Goal: Information Seeking & Learning: Check status

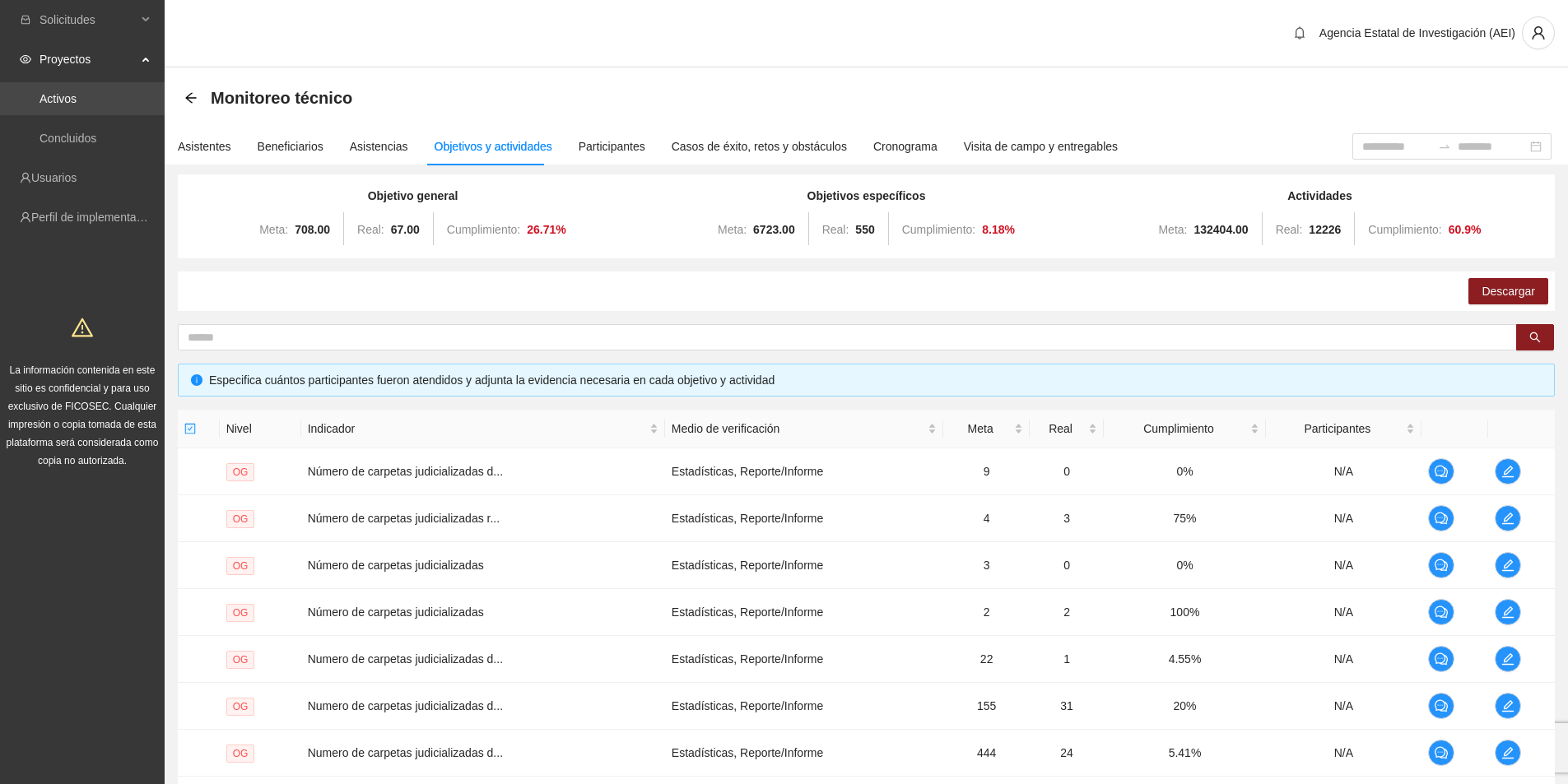
click at [71, 96] on link "Activos" at bounding box center [58, 99] width 37 height 13
click at [191, 90] on div "Monitoreo técnico" at bounding box center [273, 98] width 178 height 27
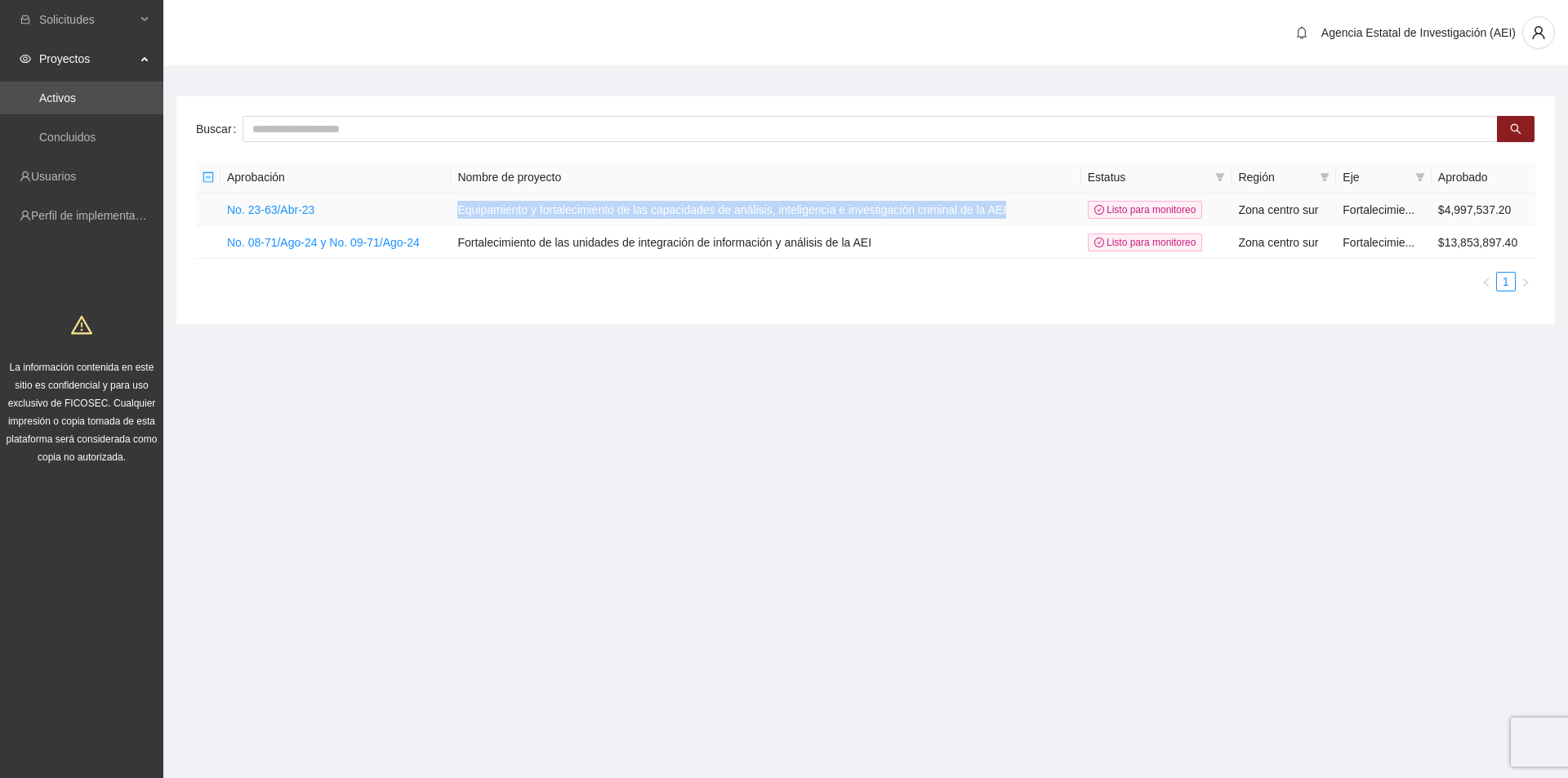
drag, startPoint x: 459, startPoint y: 204, endPoint x: 1019, endPoint y: 204, distance: 560.0
click at [1019, 204] on td "Equipamiento y fortalecimiento de las capacidades de análisis, inteligencia e i…" at bounding box center [766, 209] width 630 height 33
copy td "Equipamiento y fortalecimiento de las capacidades de análisis, inteligencia e i…"
click at [718, 263] on div "Aprobación Nombre de proyecto Estatus Región Eje Aprobado No. 23-63/Abr-23 Equi…" at bounding box center [866, 226] width 1339 height 130
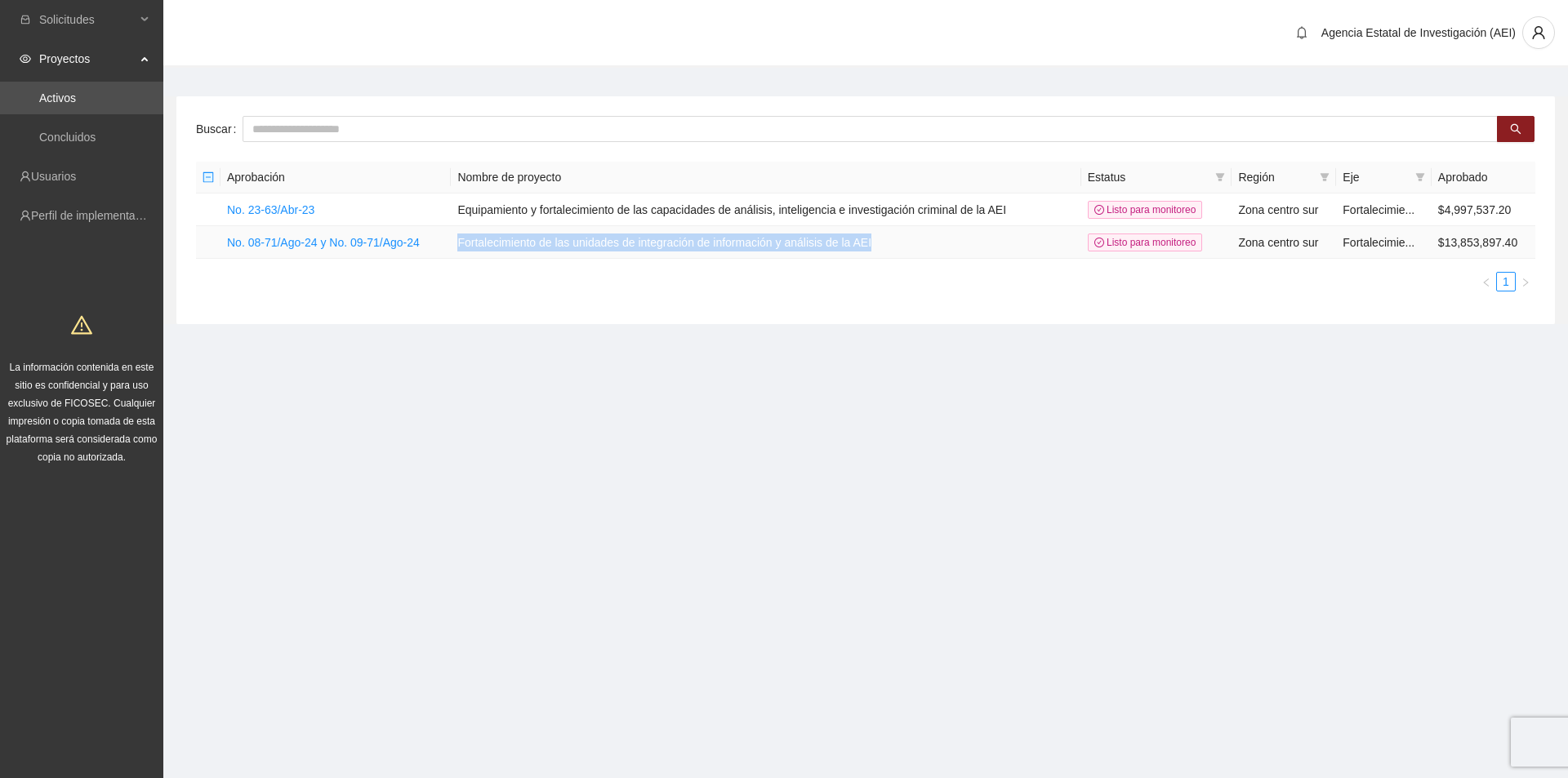
drag, startPoint x: 925, startPoint y: 235, endPoint x: 449, endPoint y: 245, distance: 476.1
click at [449, 245] on tr "No. 08-71/Ago-24 y No. 09-71/Ago-24 Fortalecimiento de las unidades de integrac…" at bounding box center [866, 242] width 1339 height 33
copy tr "Fortalecimiento de las unidades de integración de información y análisis de la …"
click at [76, 102] on link "Activos" at bounding box center [58, 98] width 37 height 13
click at [117, 20] on span "Solicitudes" at bounding box center [88, 19] width 96 height 33
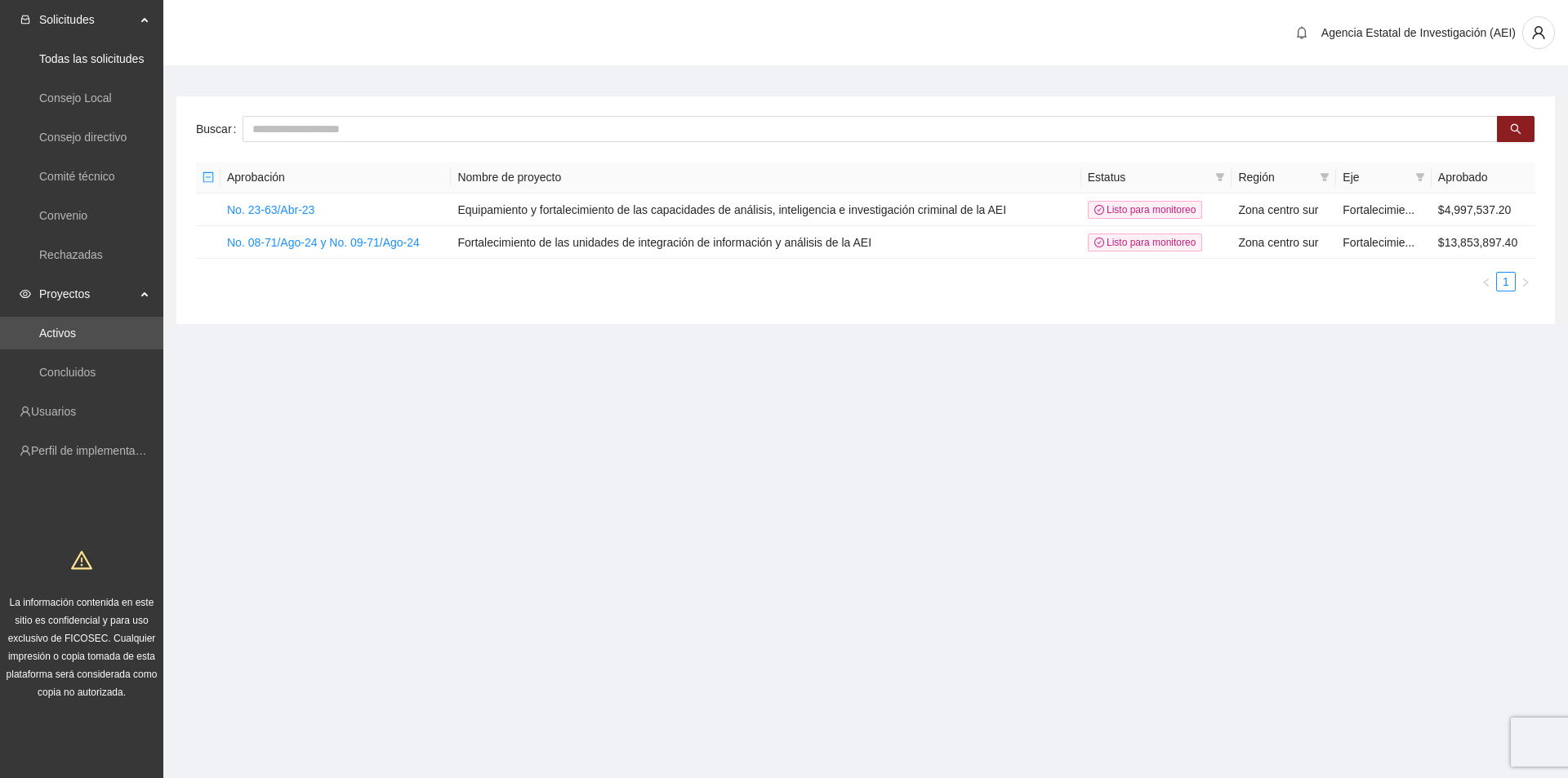
click at [60, 12] on span "Solicitudes" at bounding box center [88, 19] width 96 height 33
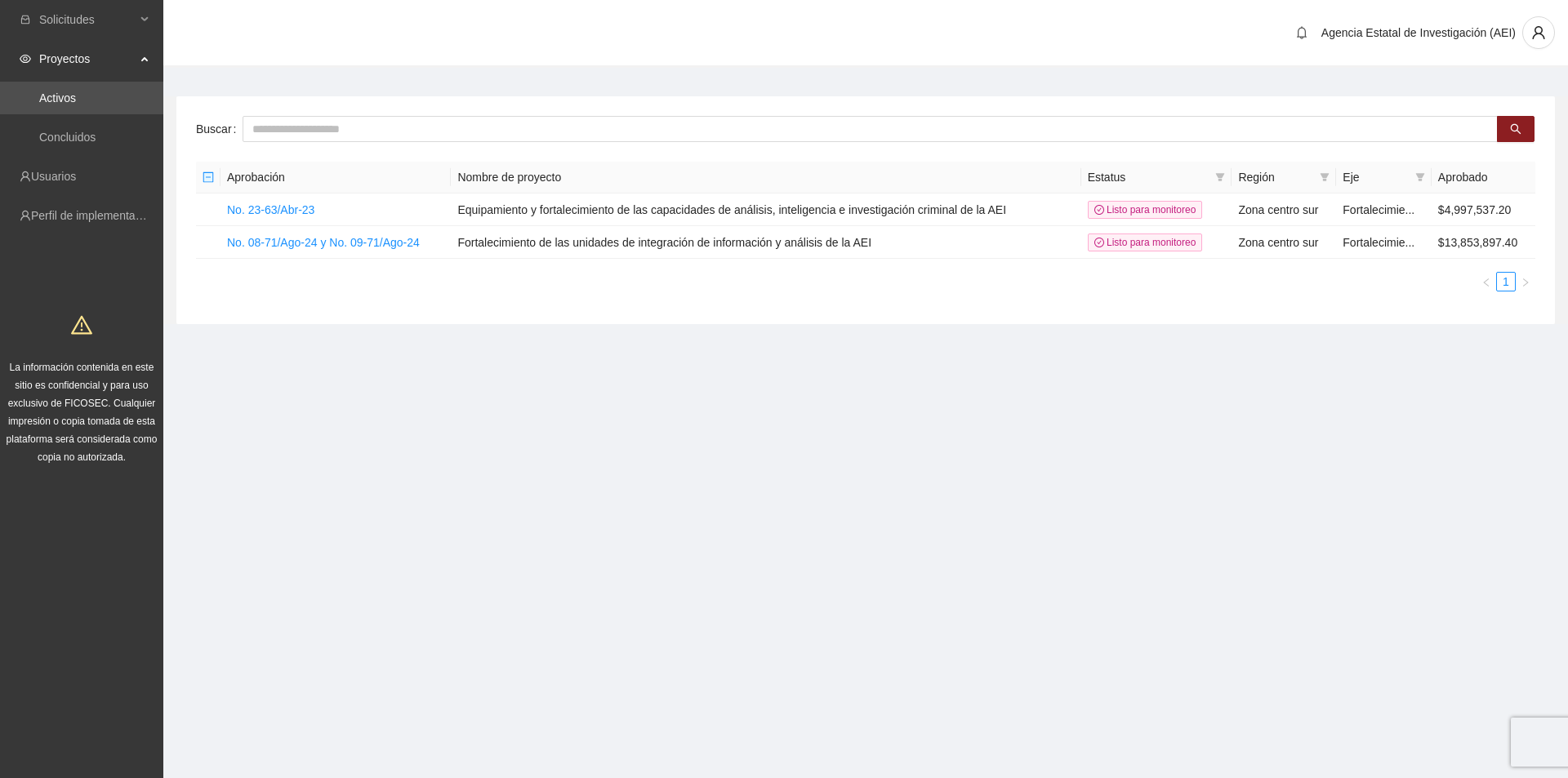
click at [519, 449] on section "Solicitudes Todas las solicitudes Consejo Local Consejo directivo Comité técnic…" at bounding box center [784, 389] width 1568 height 778
click at [66, 140] on link "Concluidos" at bounding box center [68, 138] width 57 height 13
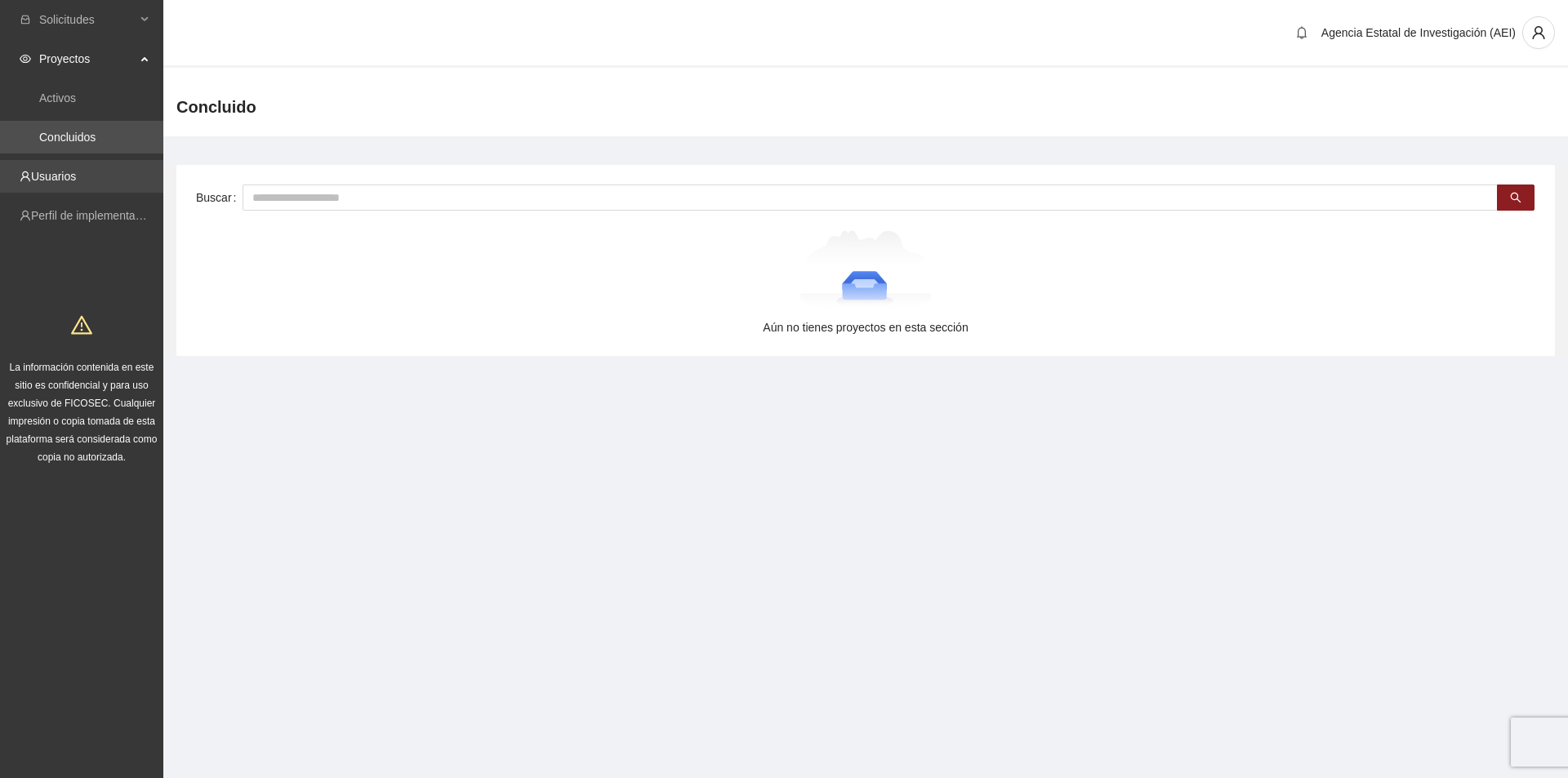
click at [68, 178] on link "Usuarios" at bounding box center [54, 176] width 45 height 13
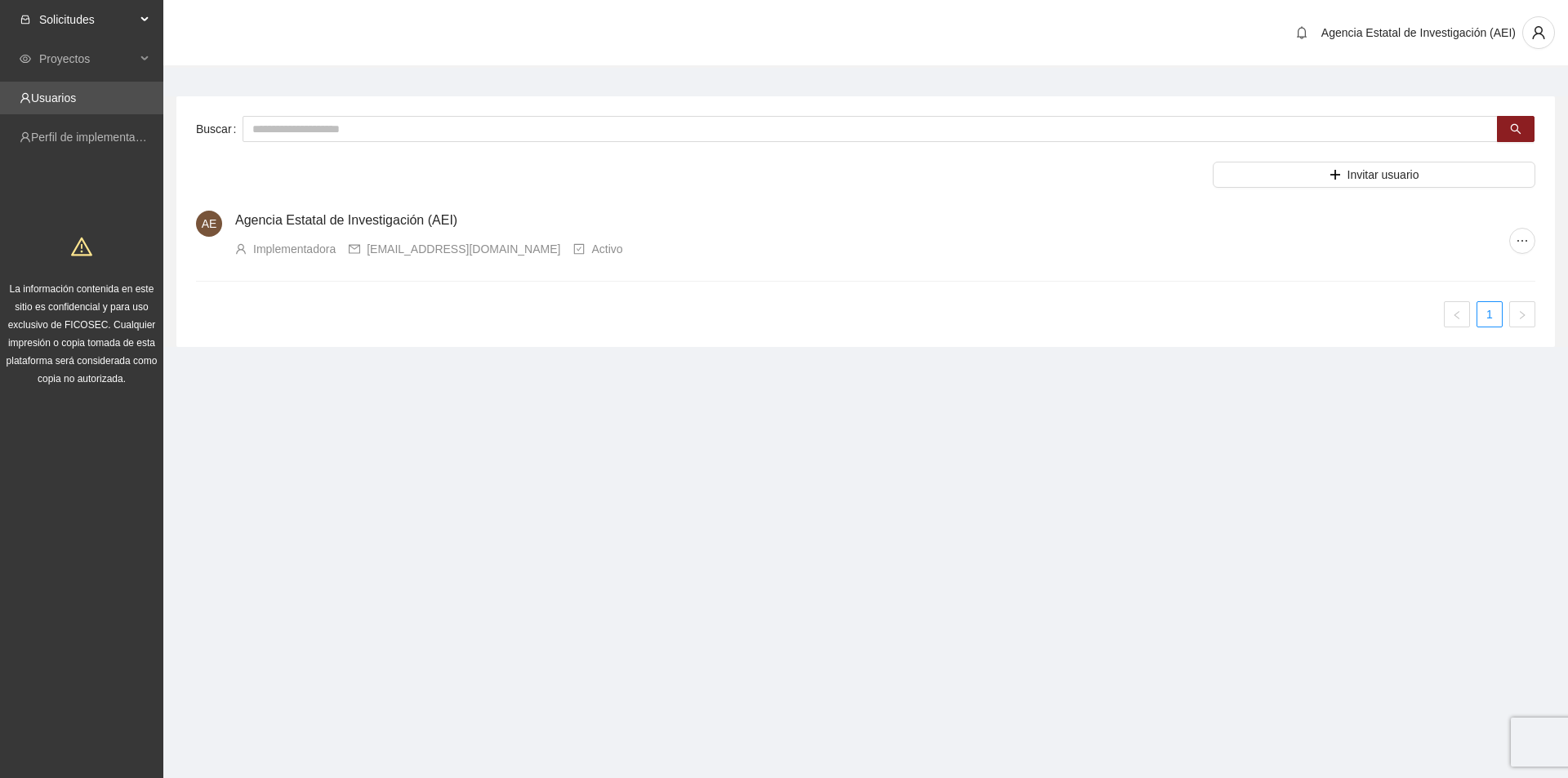
click at [93, 20] on span "Solicitudes" at bounding box center [88, 19] width 96 height 33
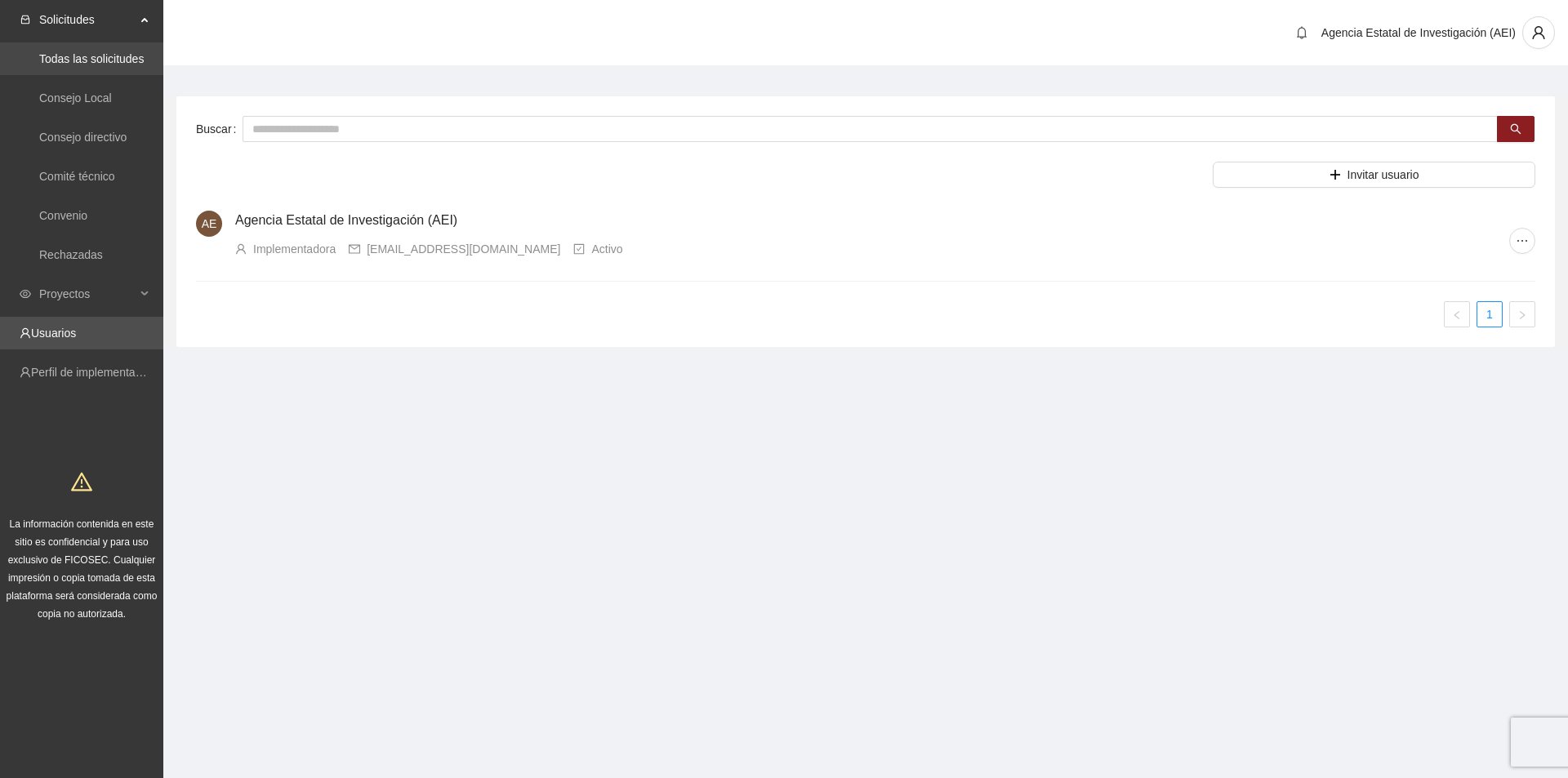
click at [93, 56] on link "Todas las solicitudes" at bounding box center [91, 58] width 105 height 13
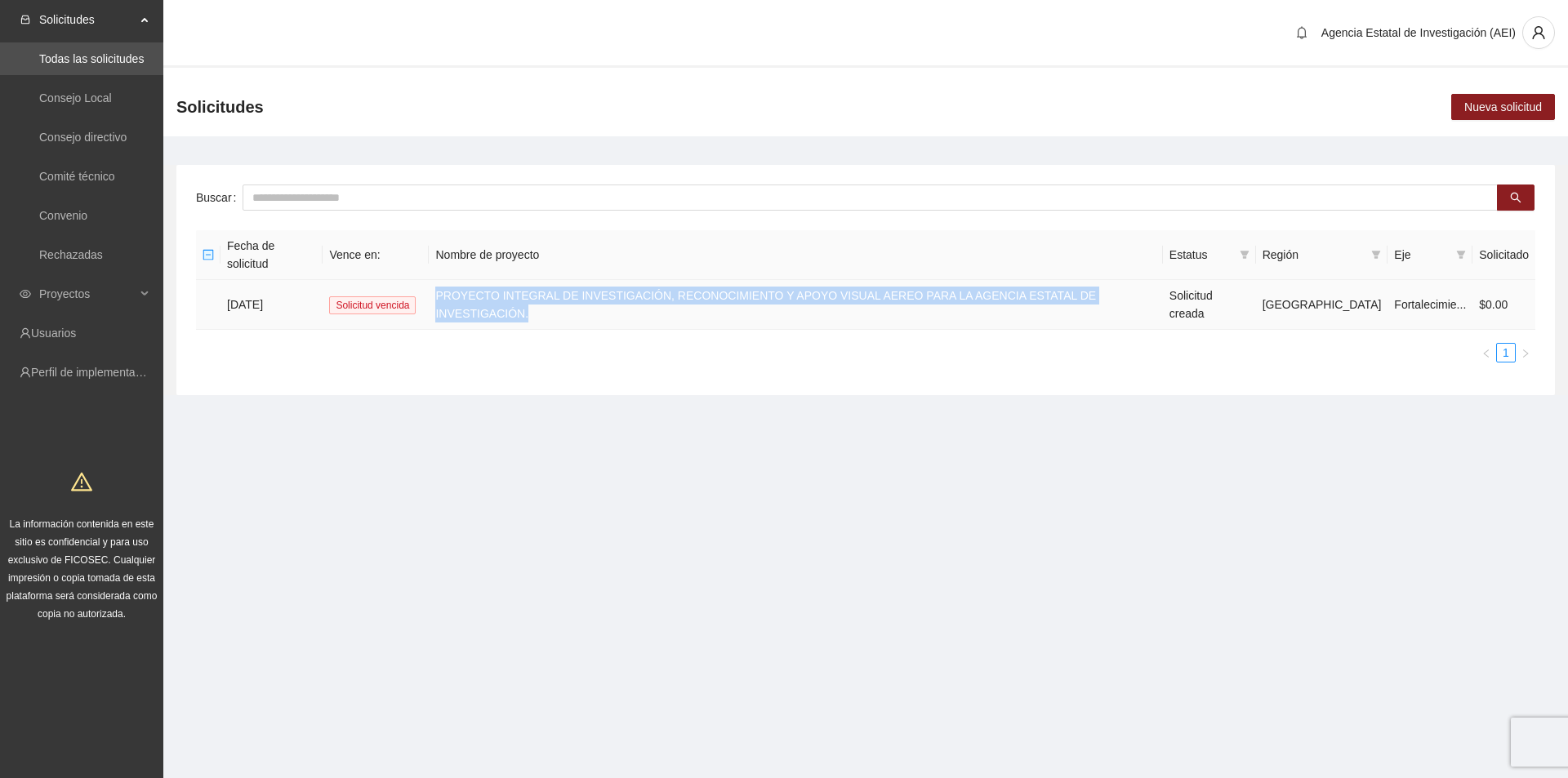
drag, startPoint x: 1161, startPoint y: 282, endPoint x: 454, endPoint y: 270, distance: 707.1
click at [454, 280] on td "PROYECTO INTEGRAL DE INVESTIGACIÓN, RECONOCIMIENTO Y APOYO VISUAL AEREO PARA LA…" at bounding box center [796, 305] width 734 height 50
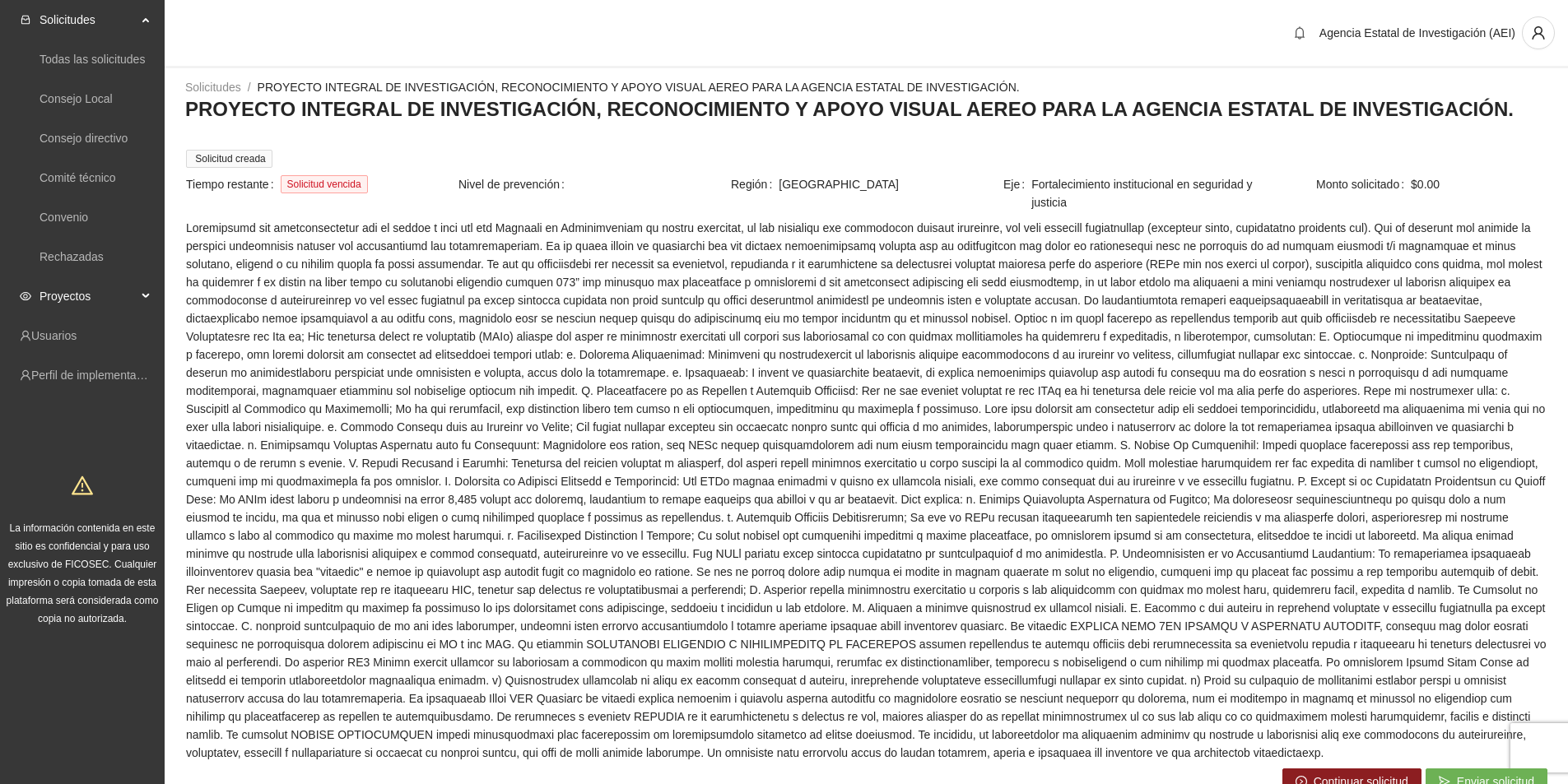
click at [105, 299] on span "Proyectos" at bounding box center [88, 296] width 97 height 33
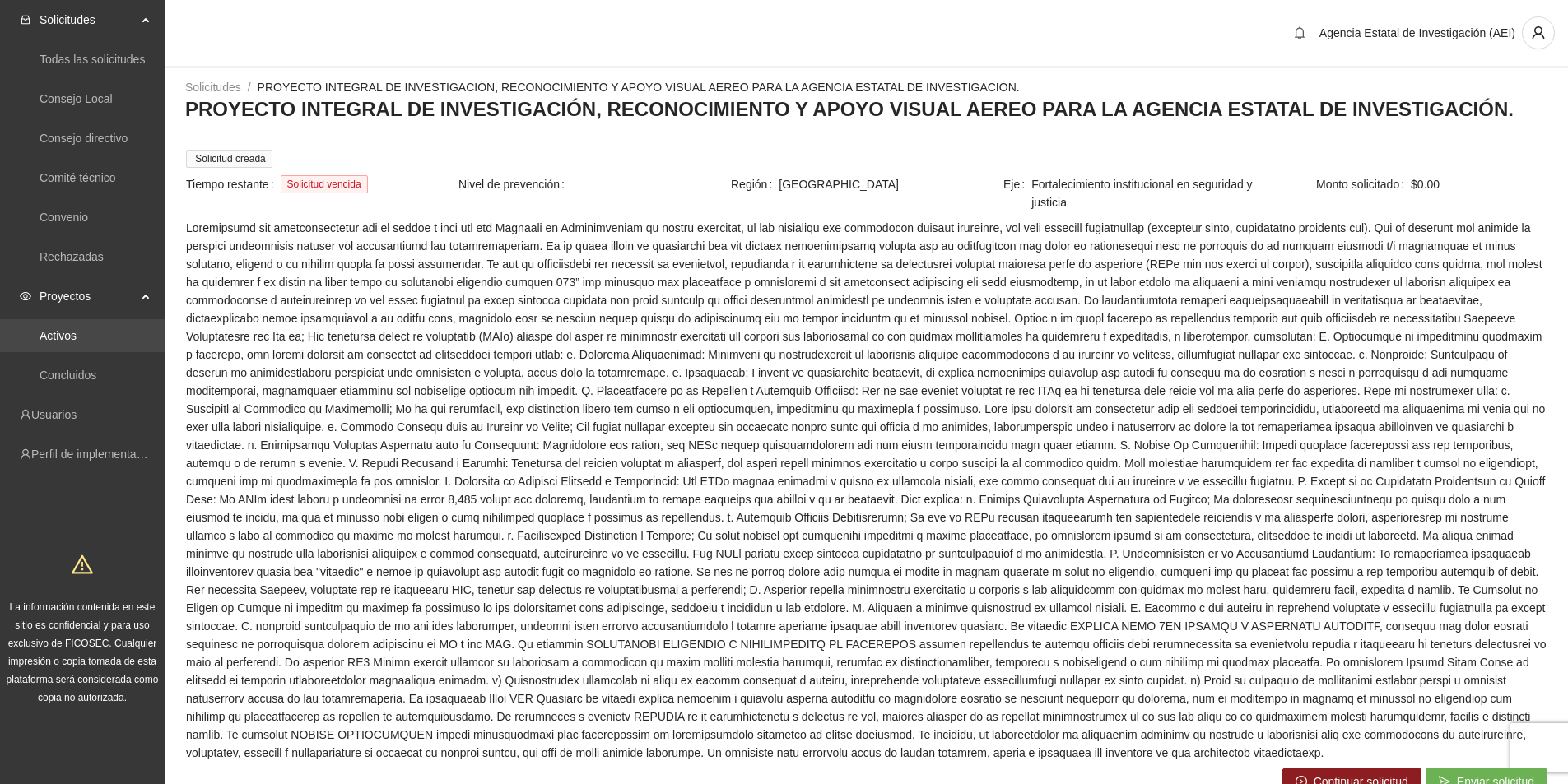
click at [77, 332] on link "Activos" at bounding box center [58, 335] width 37 height 13
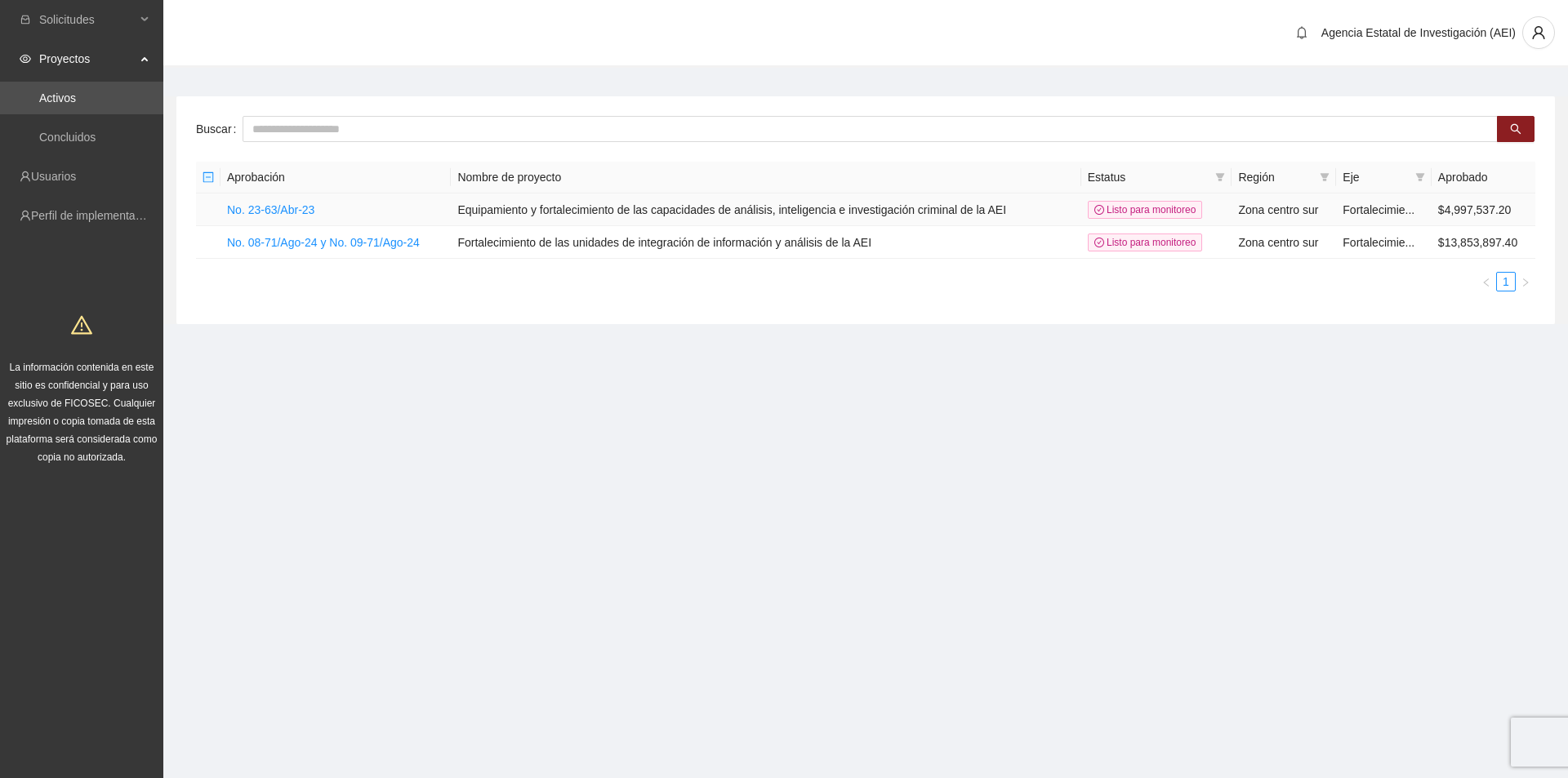
click at [531, 209] on td "Equipamiento y fortalecimiento de las capacidades de análisis, inteligencia e i…" at bounding box center [766, 209] width 630 height 33
click at [272, 211] on link "No. 23-63/Abr-23" at bounding box center [271, 210] width 88 height 13
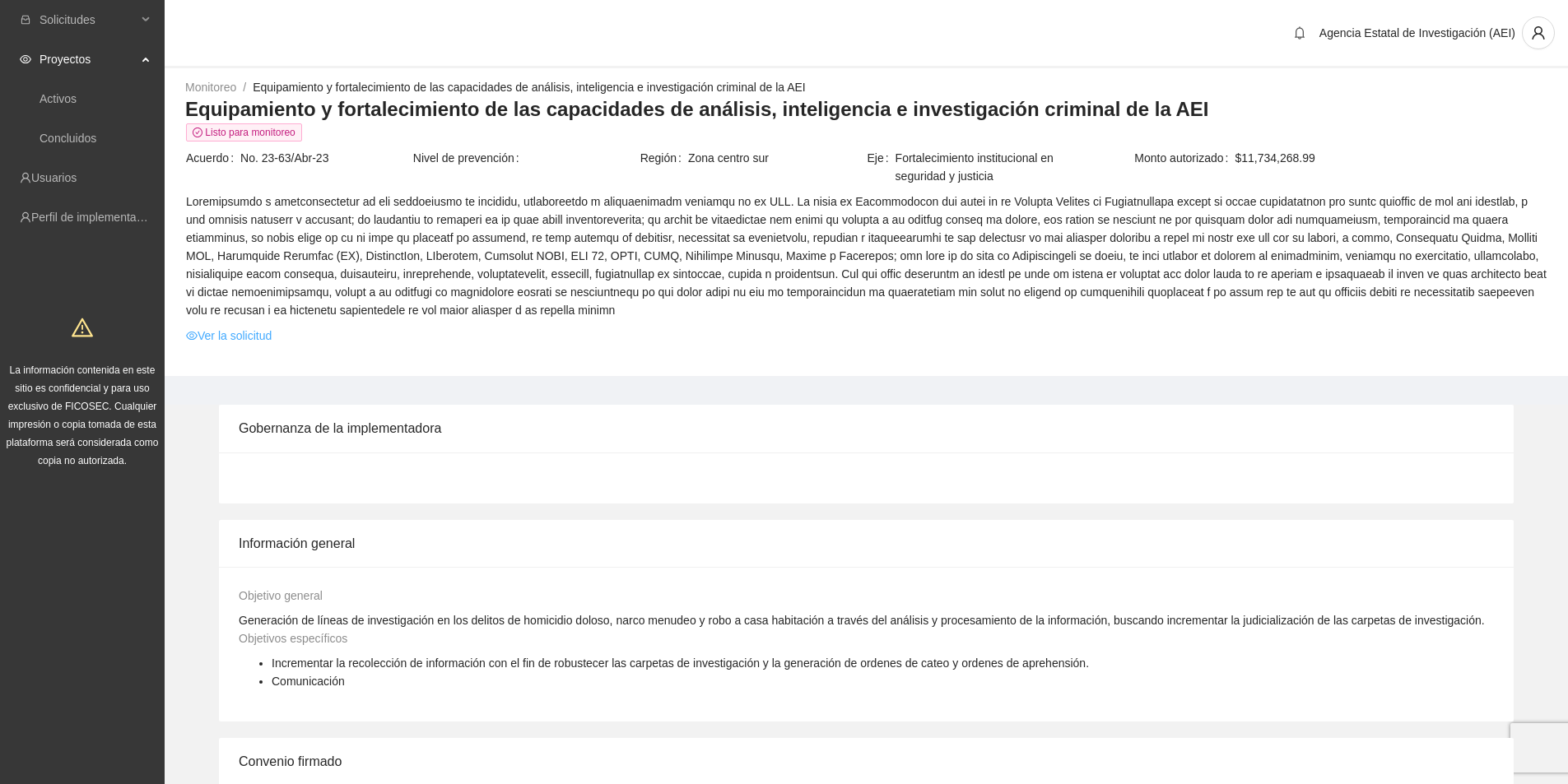
click at [248, 336] on link "Ver la solicitud" at bounding box center [229, 335] width 86 height 18
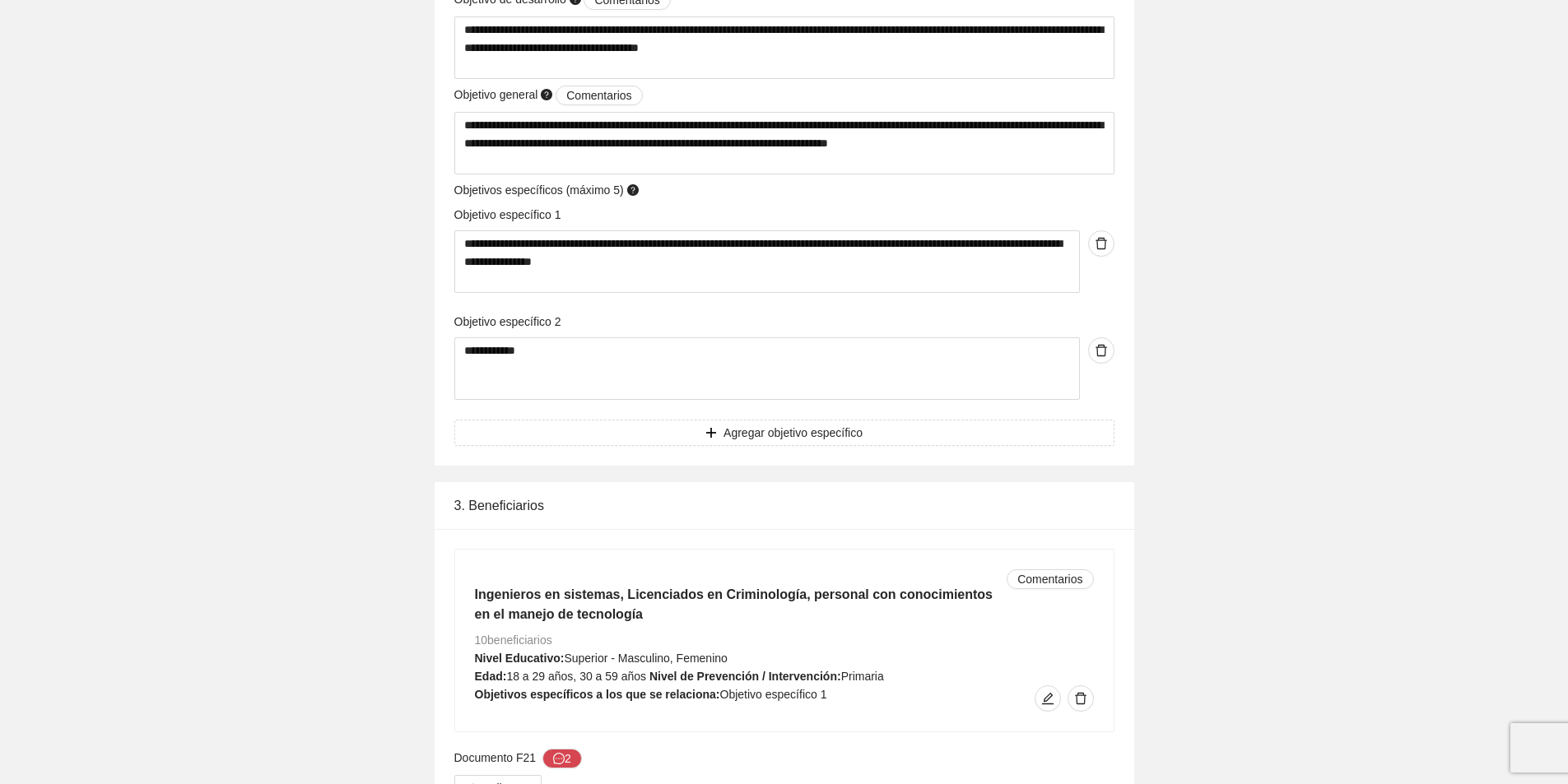
scroll to position [1976, 0]
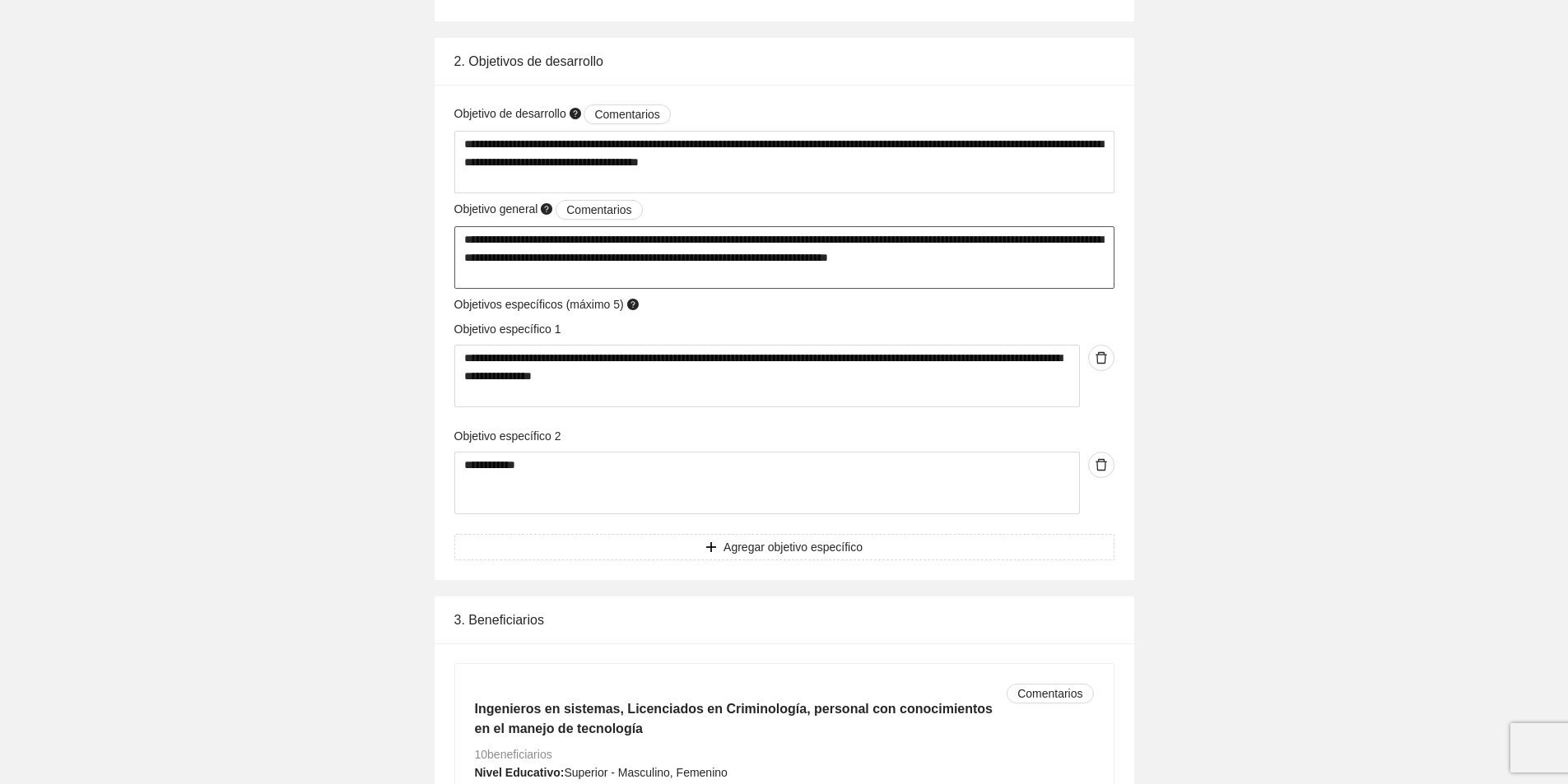
drag, startPoint x: 463, startPoint y: 239, endPoint x: 1080, endPoint y: 254, distance: 617.2
click at [1080, 254] on textarea "**********" at bounding box center [784, 258] width 660 height 63
drag, startPoint x: 461, startPoint y: 140, endPoint x: 851, endPoint y: 200, distance: 394.6
click at [851, 200] on div "**********" at bounding box center [784, 333] width 668 height 456
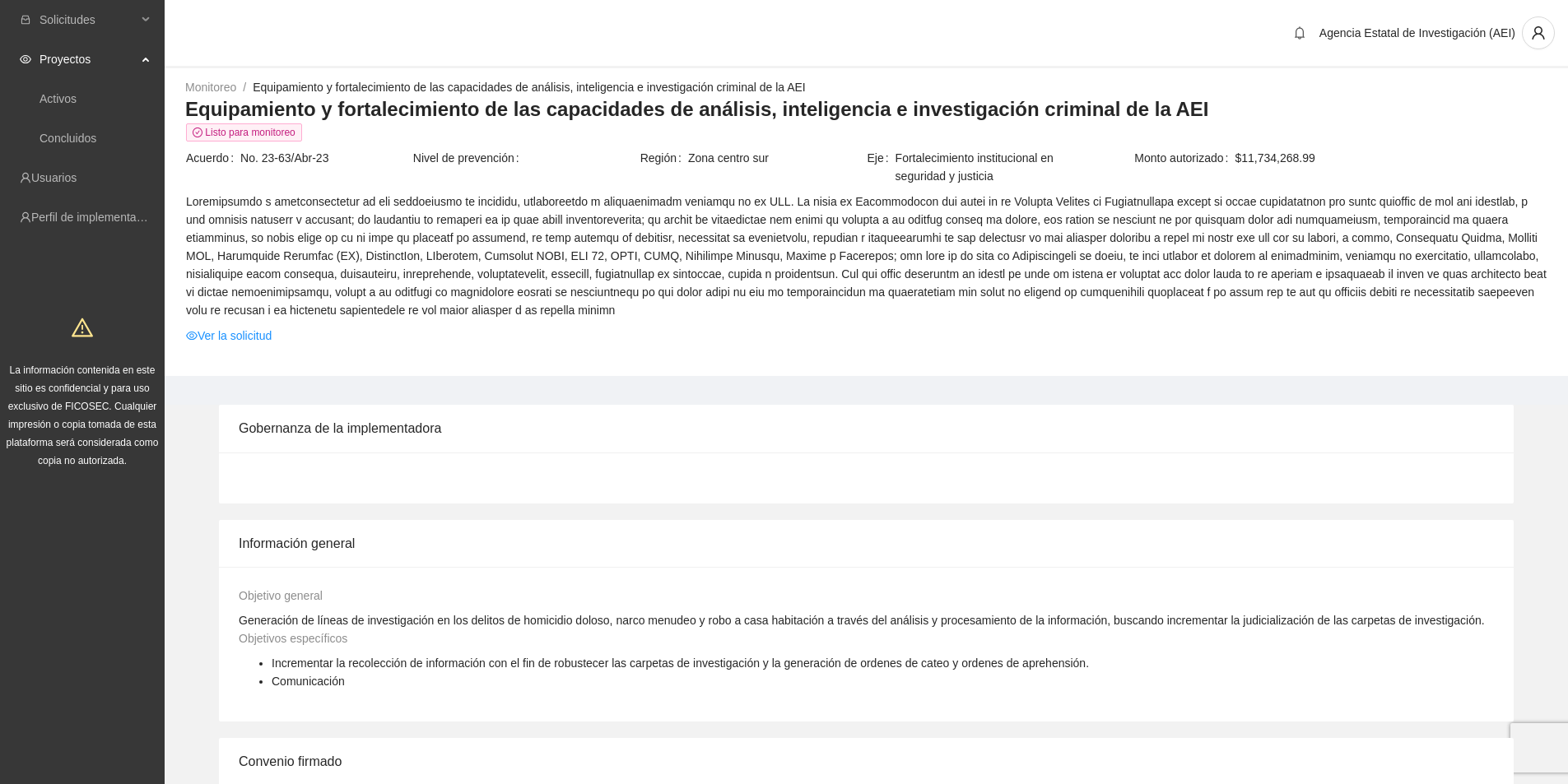
click at [122, 67] on span "Proyectos" at bounding box center [88, 59] width 97 height 33
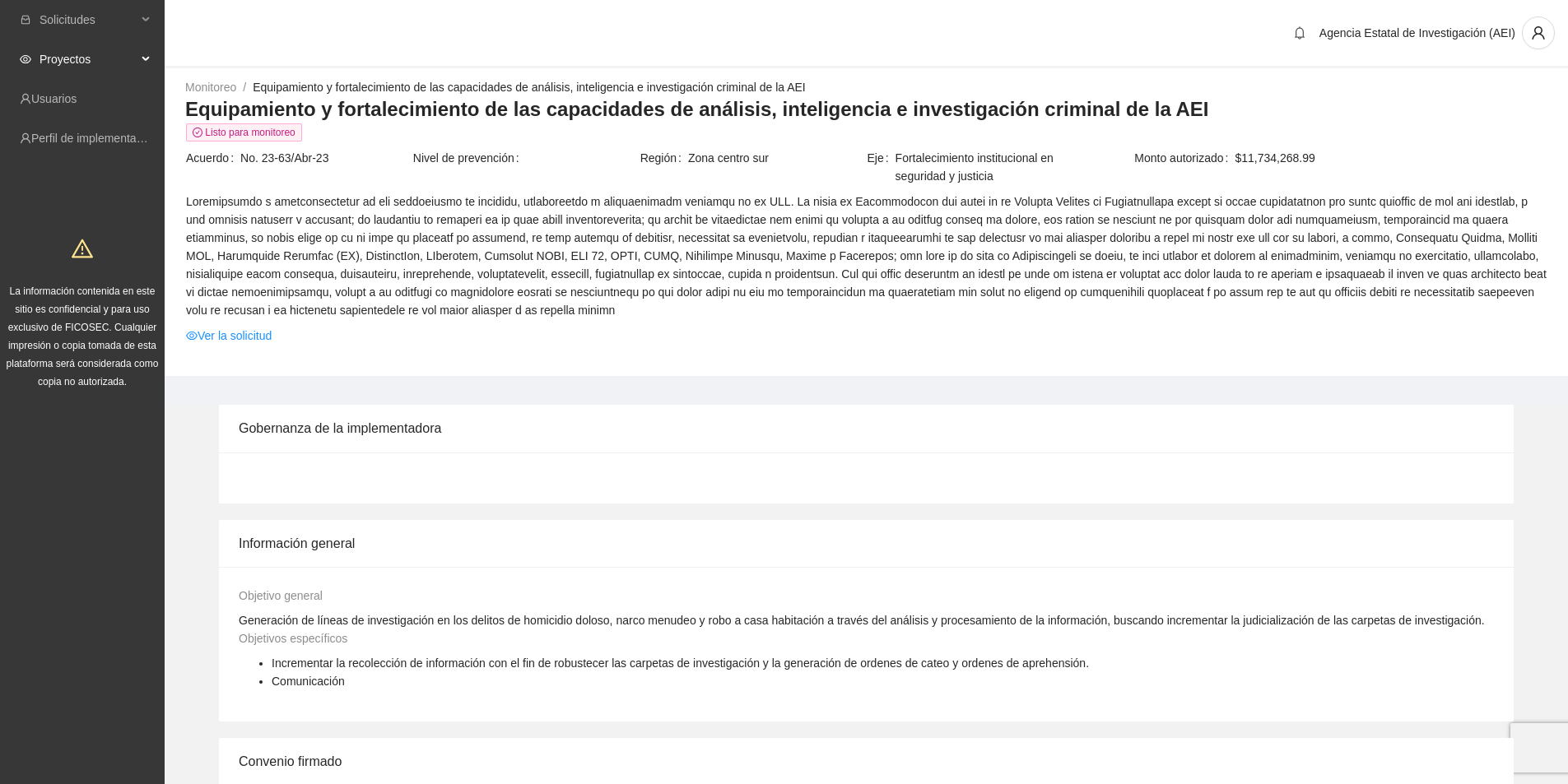
click at [122, 67] on span "Proyectos" at bounding box center [88, 59] width 97 height 33
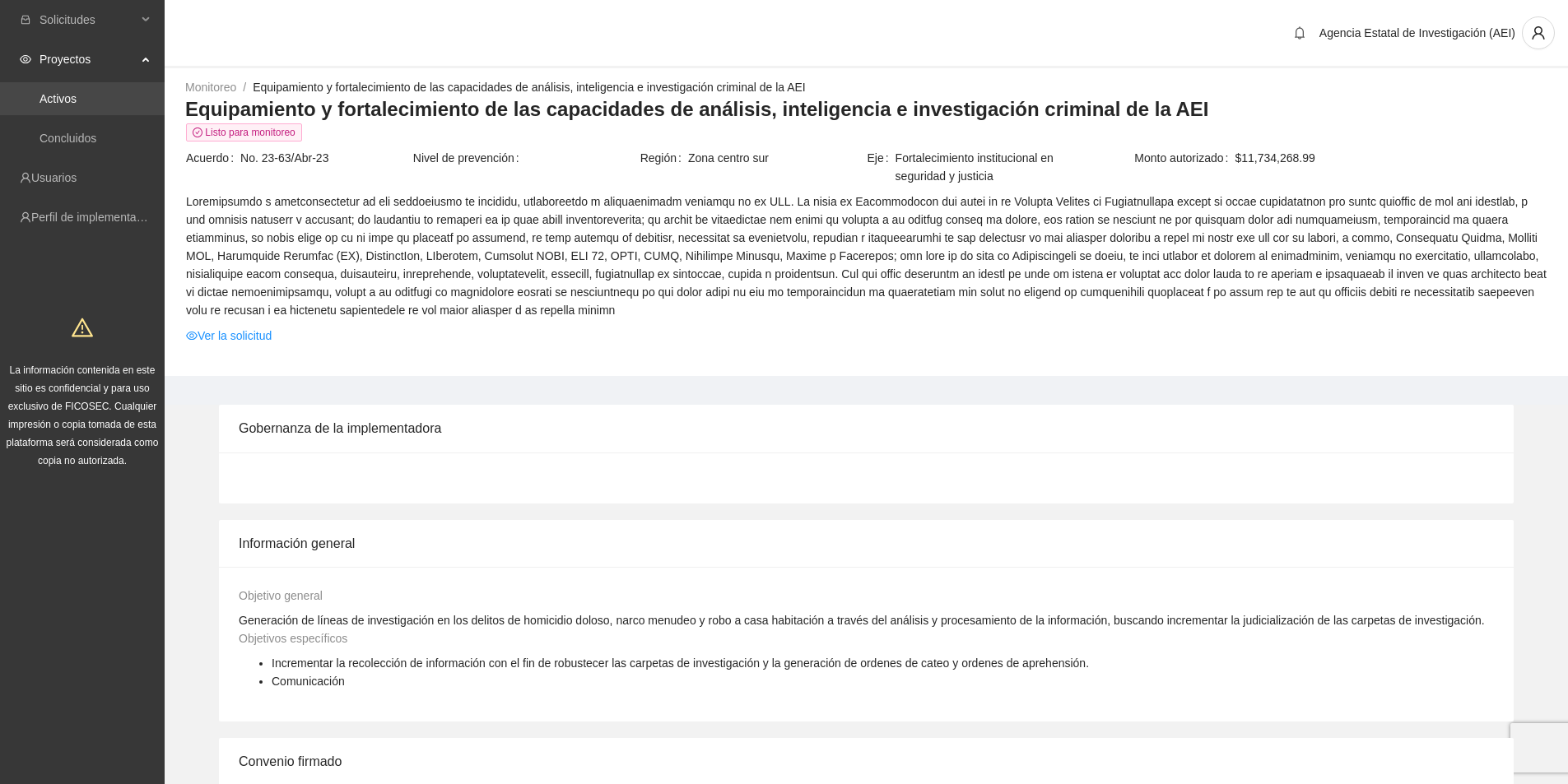
click at [59, 97] on link "Activos" at bounding box center [58, 99] width 37 height 13
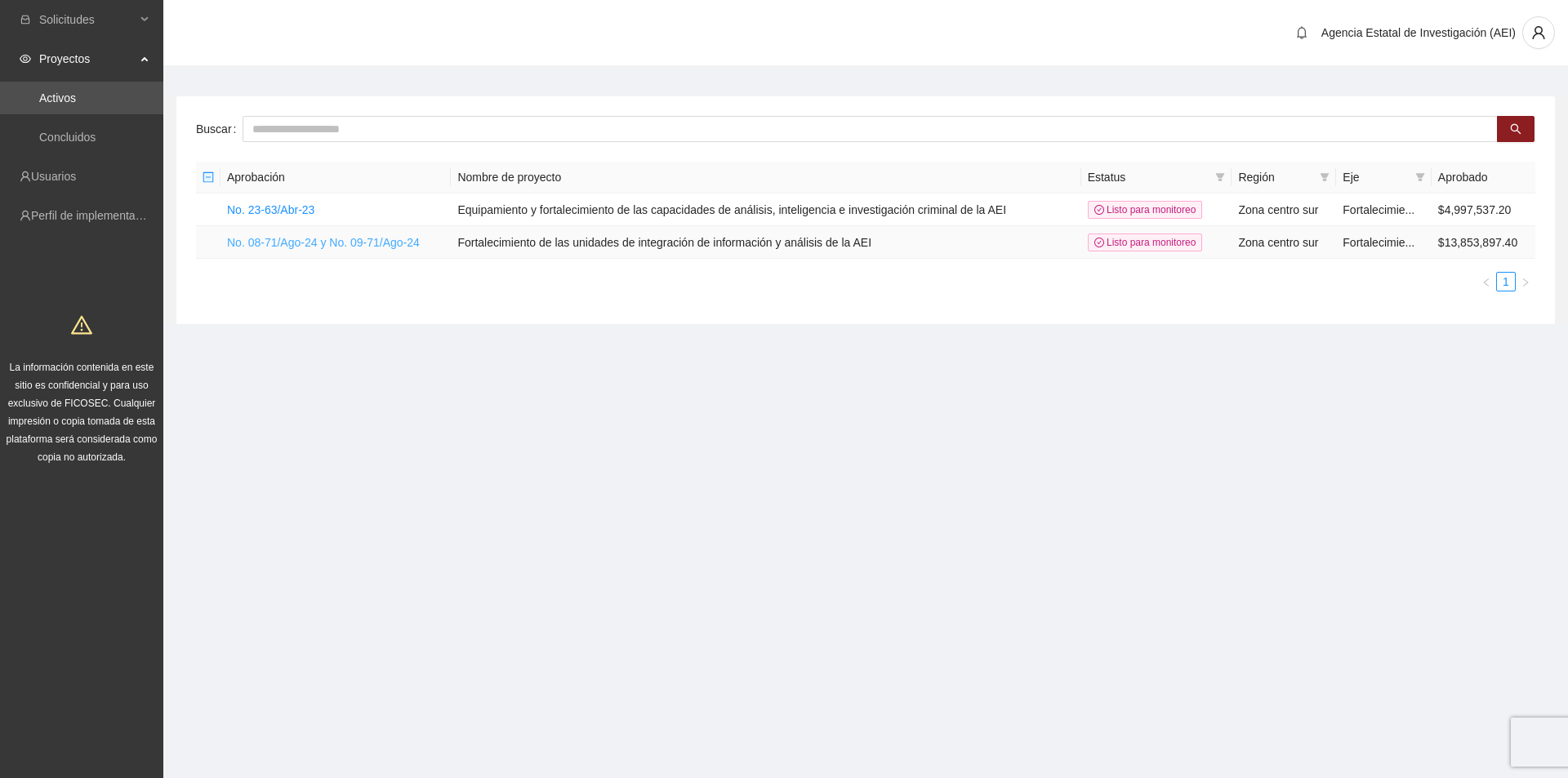
click at [388, 237] on link "No. 08-71/Ago-24 y No. 09-71/Ago-24" at bounding box center [323, 242] width 192 height 13
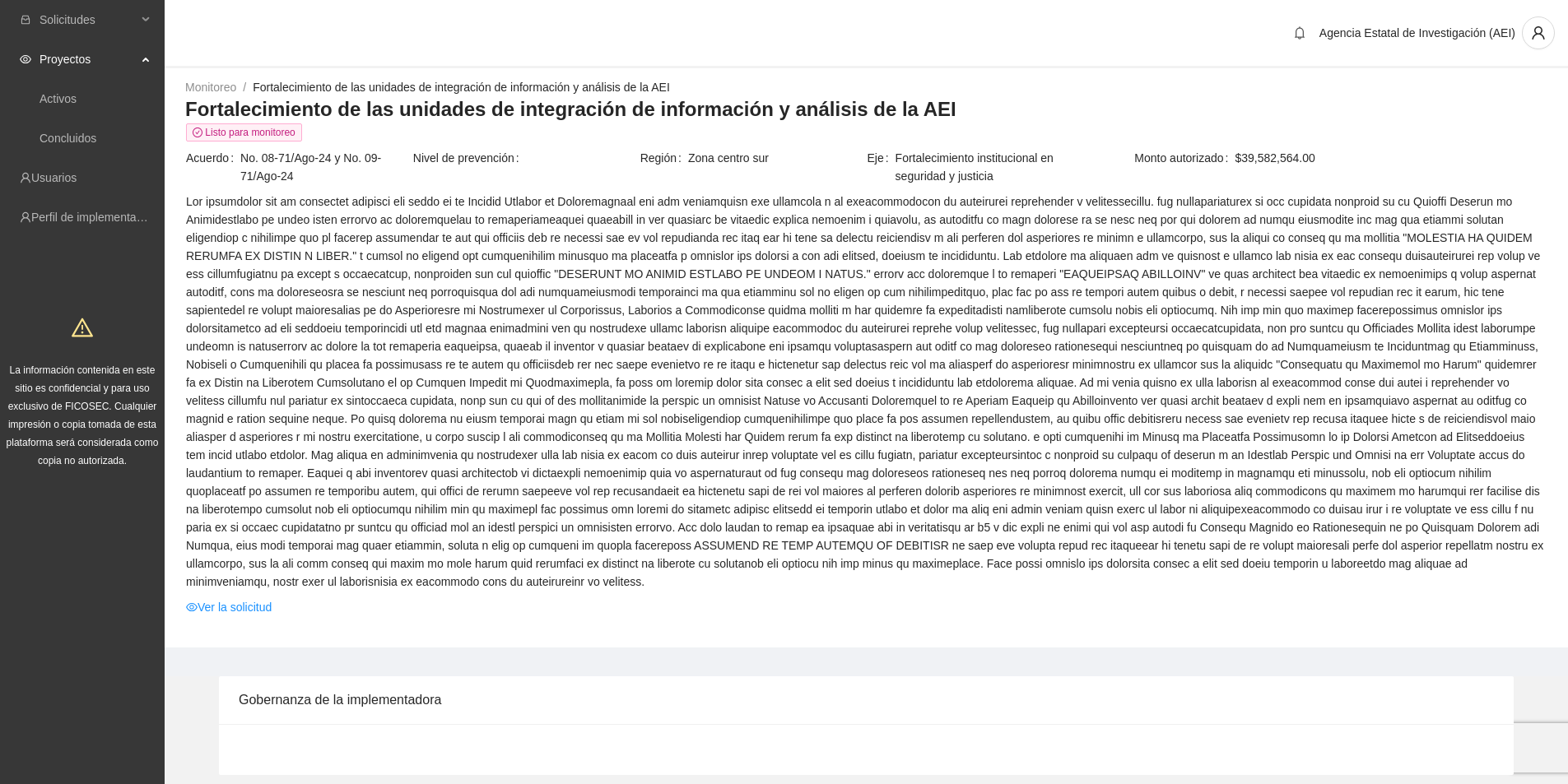
scroll to position [329, 0]
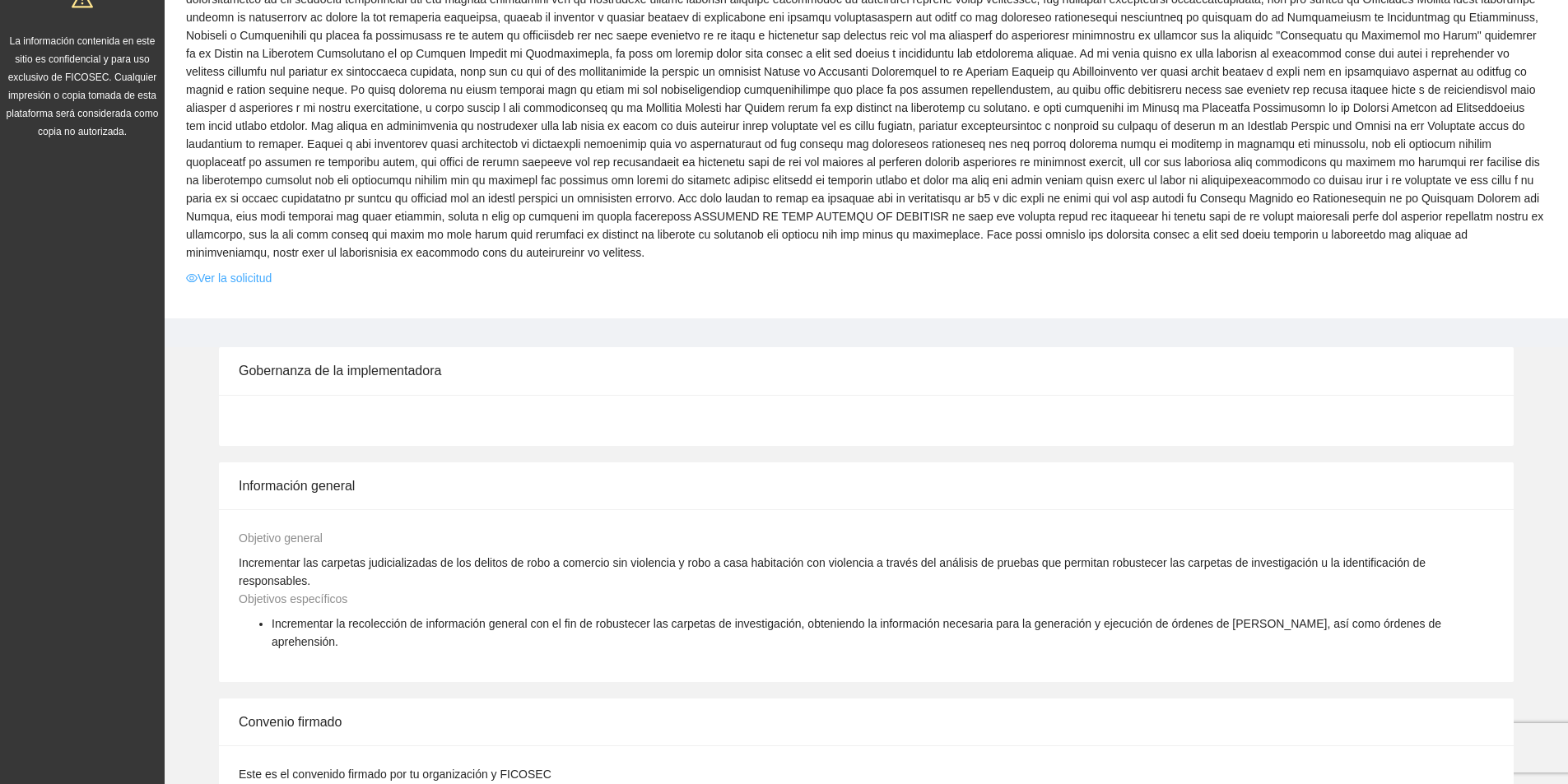
click at [219, 269] on link "Ver la solicitud" at bounding box center [229, 277] width 86 height 18
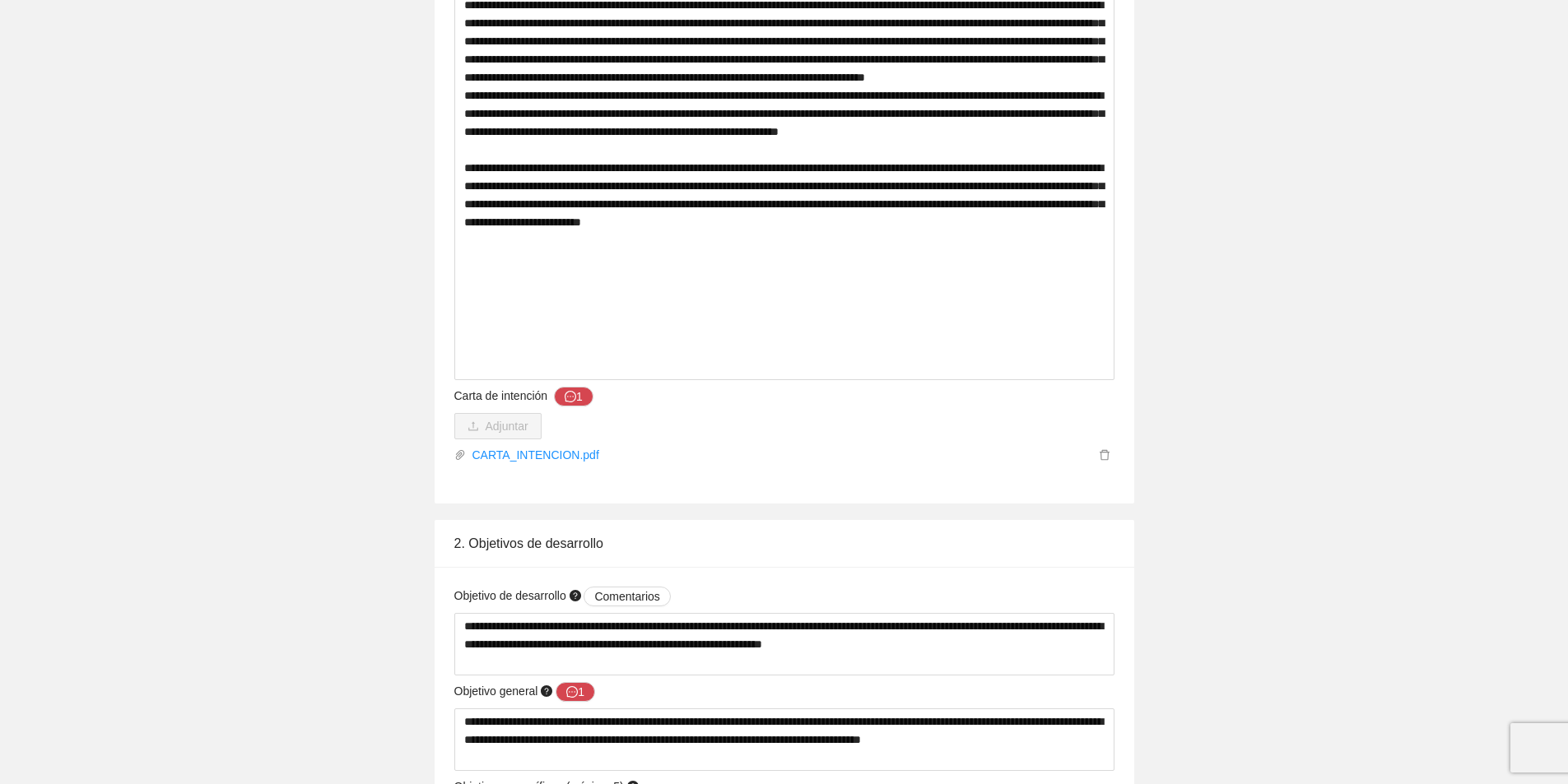
scroll to position [2469, 0]
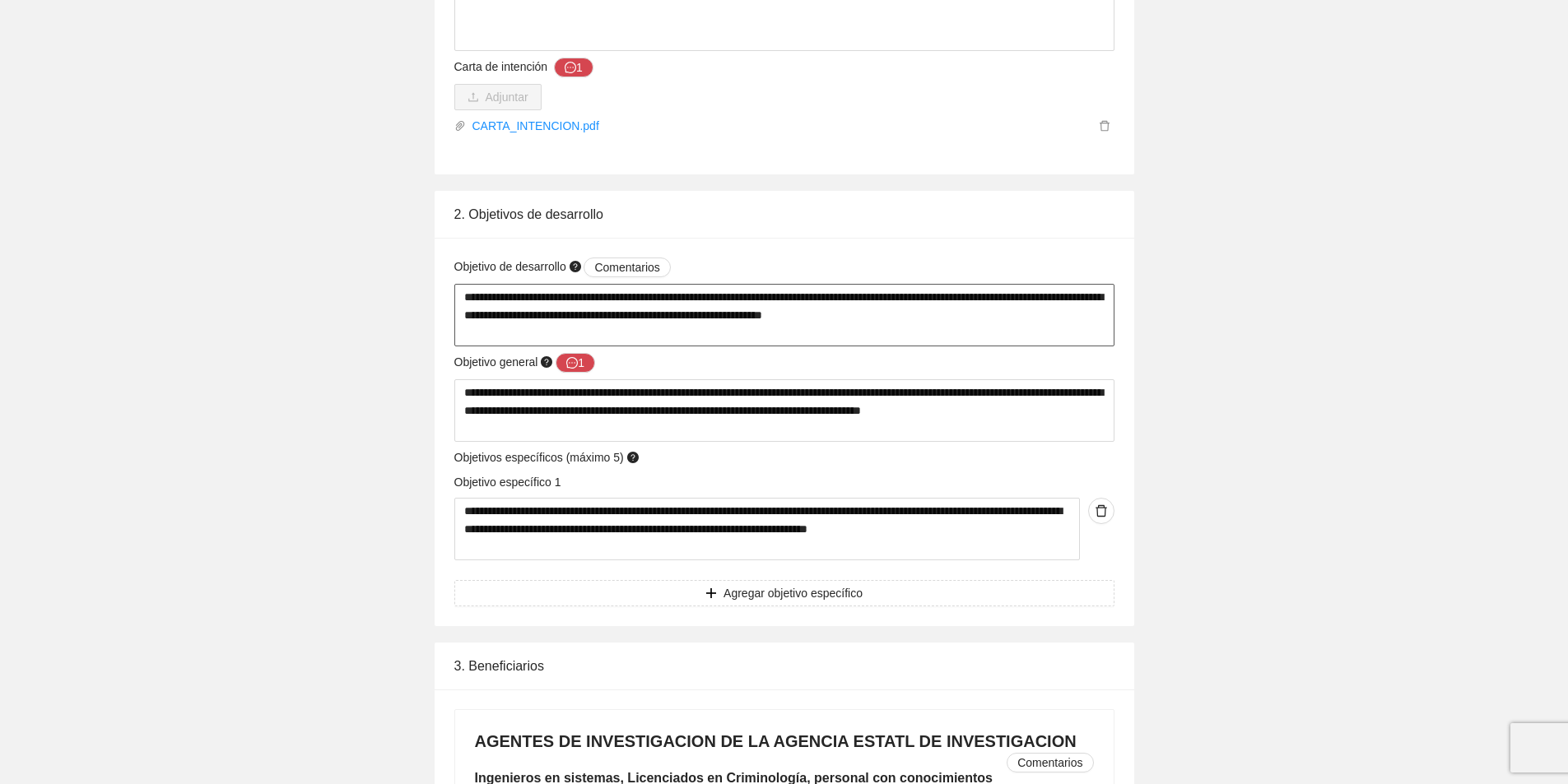
drag, startPoint x: 468, startPoint y: 294, endPoint x: 945, endPoint y: 339, distance: 479.1
click at [945, 339] on textarea "**********" at bounding box center [784, 316] width 660 height 63
drag, startPoint x: 460, startPoint y: 302, endPoint x: 975, endPoint y: 321, distance: 515.4
click at [975, 321] on textarea "**********" at bounding box center [784, 316] width 660 height 63
click at [484, 395] on textarea "**********" at bounding box center [784, 411] width 660 height 63
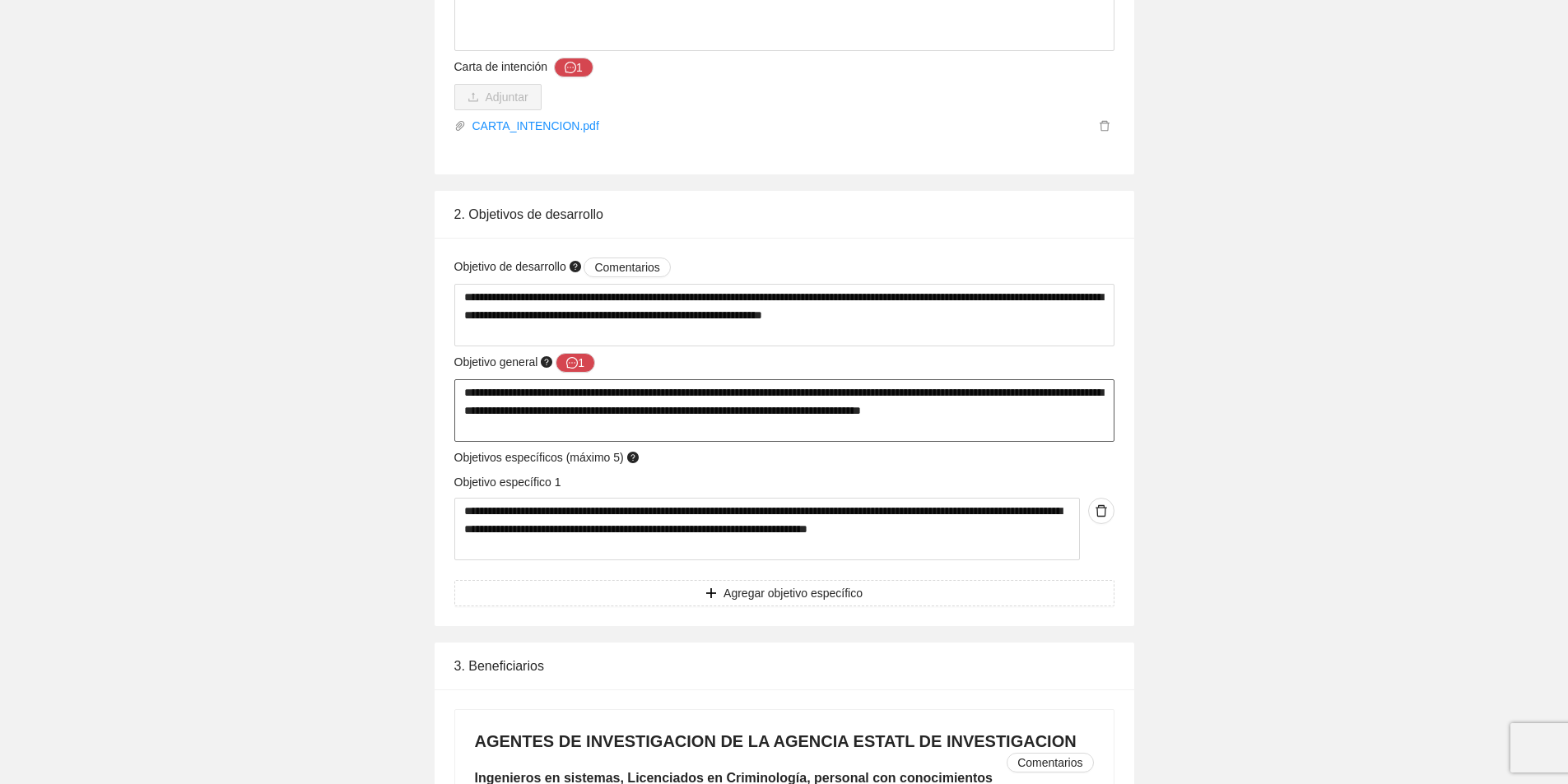
drag, startPoint x: 459, startPoint y: 391, endPoint x: 1081, endPoint y: 420, distance: 622.7
click at [1081, 420] on textarea "**********" at bounding box center [784, 411] width 660 height 63
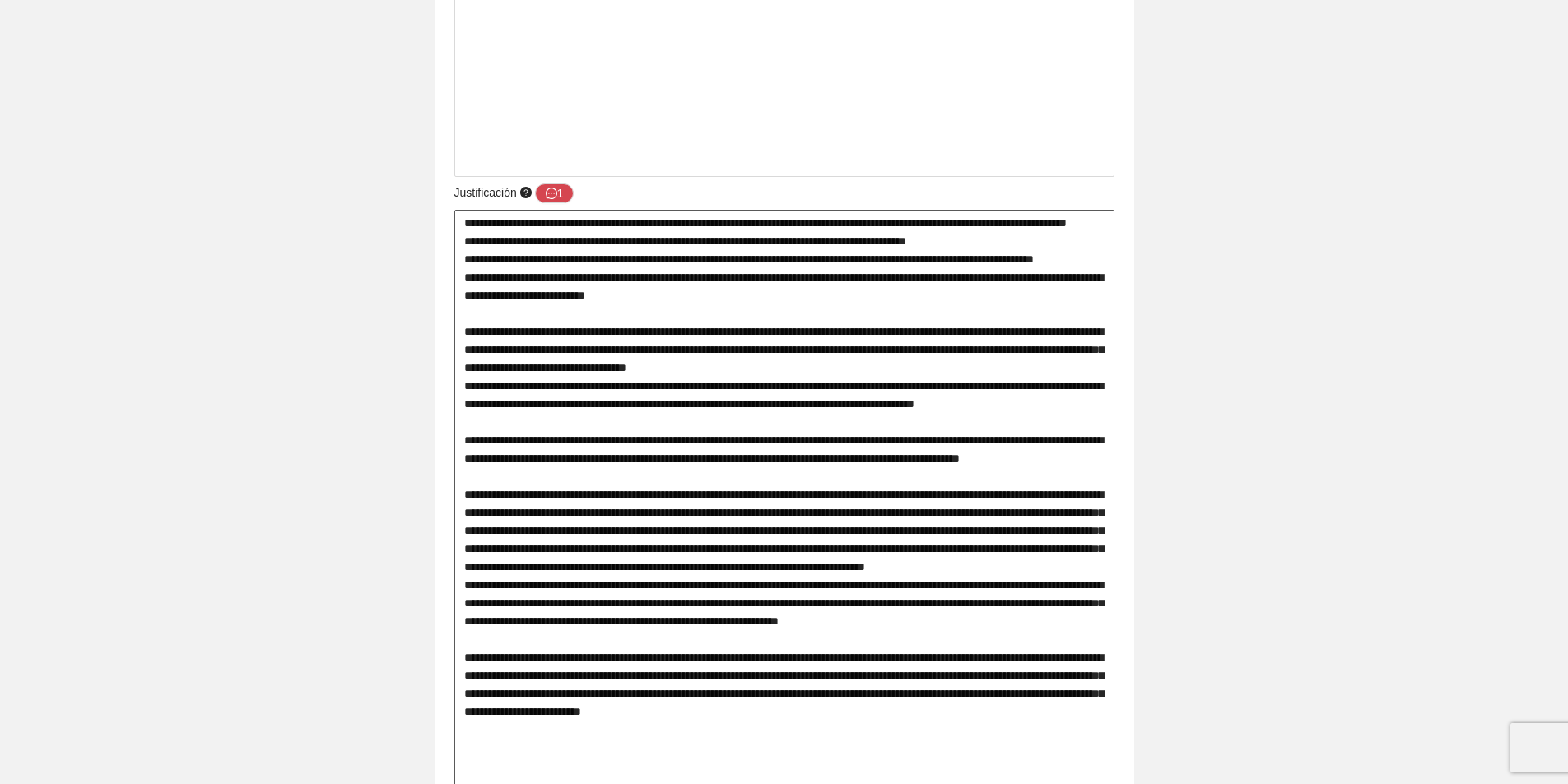
scroll to position [1564, 0]
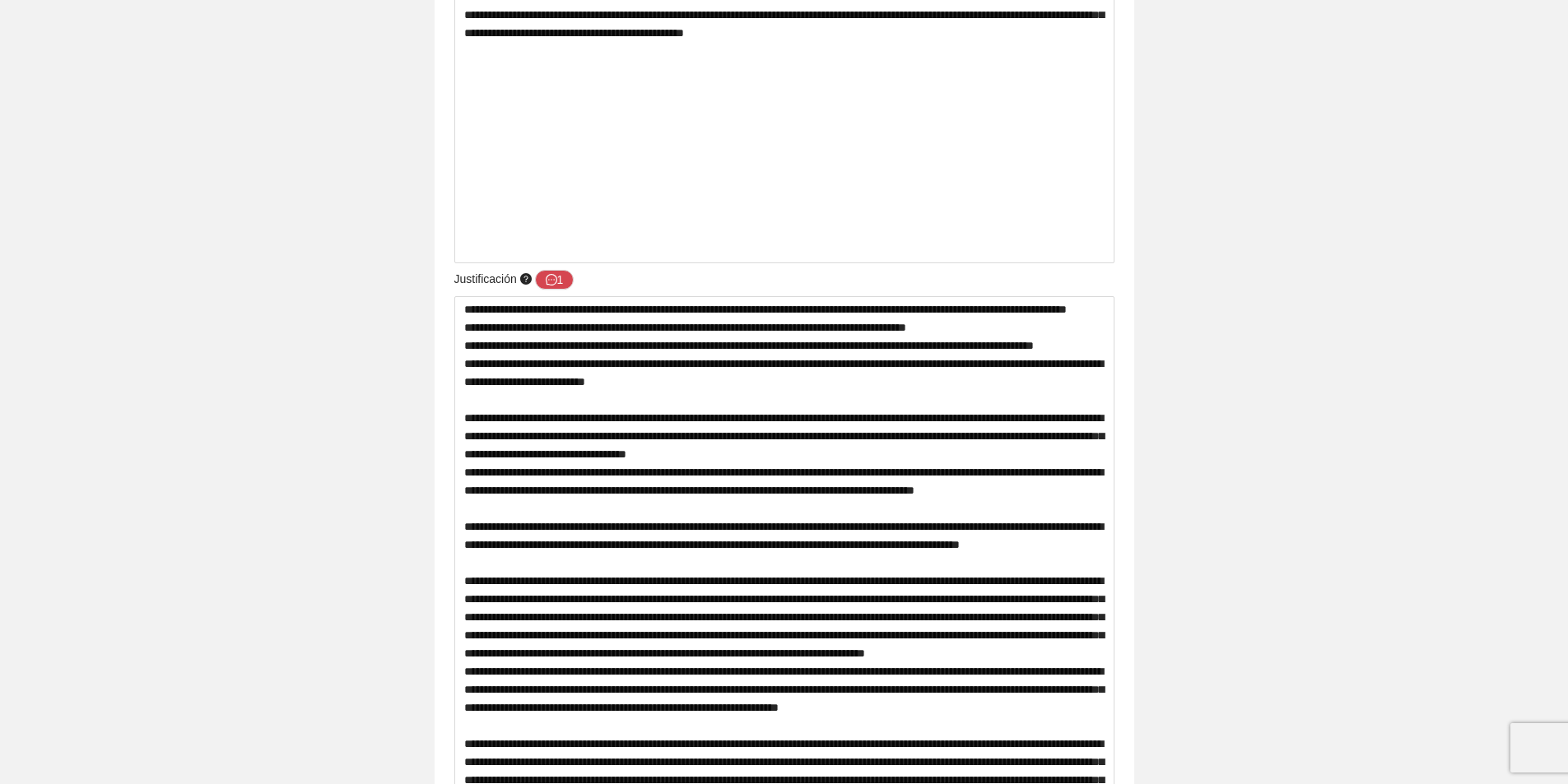
scroll to position [329, 0]
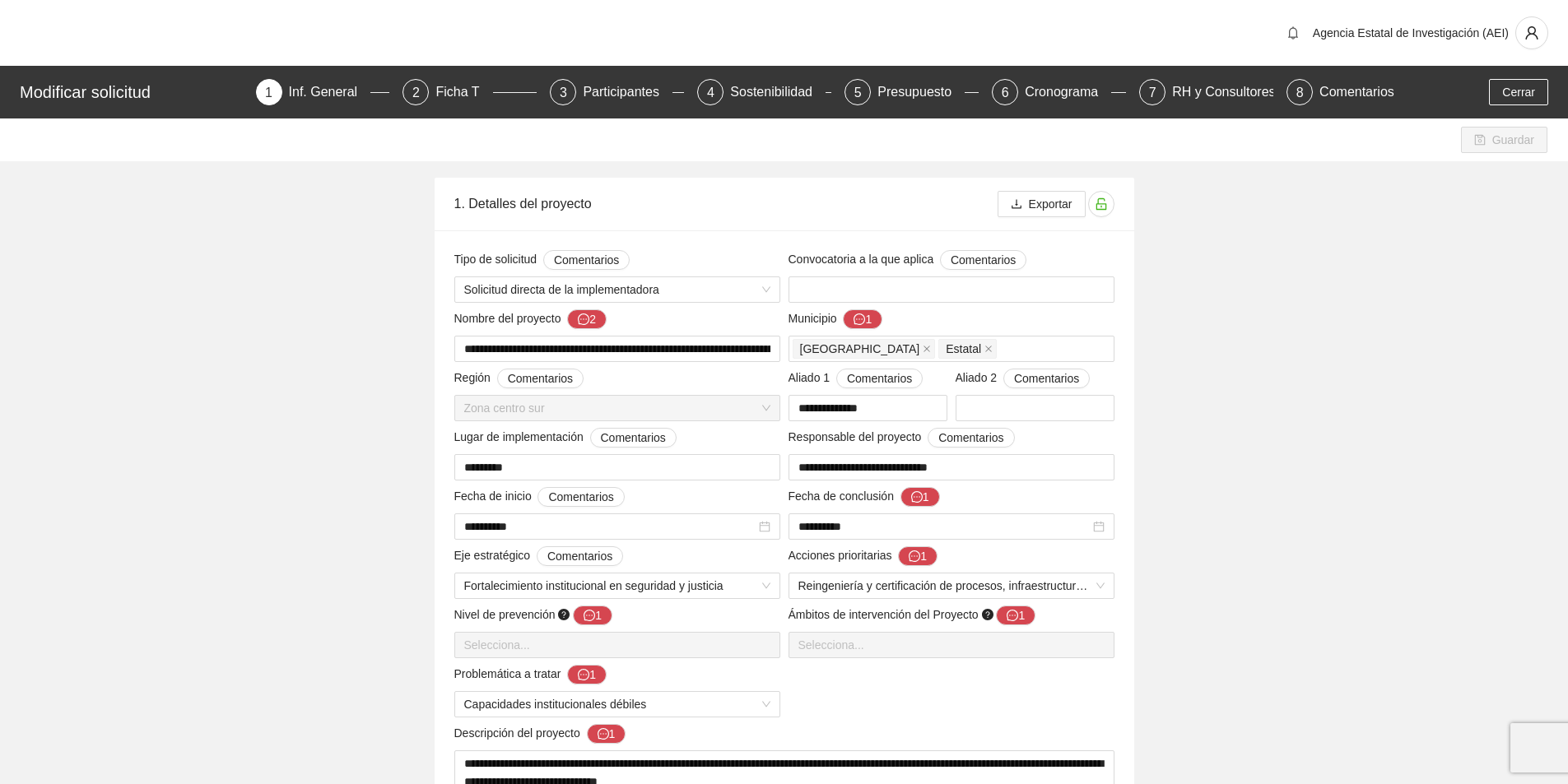
click at [1329, 31] on span "Agencia Estatal de Investigación (AEI)" at bounding box center [1411, 33] width 196 height 13
click at [1368, 35] on span "Agencia Estatal de Investigación (AEI)" at bounding box center [1411, 33] width 196 height 13
click at [1411, 33] on span "Agencia Estatal de Investigación (AEI)" at bounding box center [1411, 33] width 196 height 13
click at [1542, 43] on button "button" at bounding box center [1532, 32] width 33 height 33
click at [1378, 39] on span "Agencia Estatal de Investigación (AEI)" at bounding box center [1411, 33] width 196 height 13
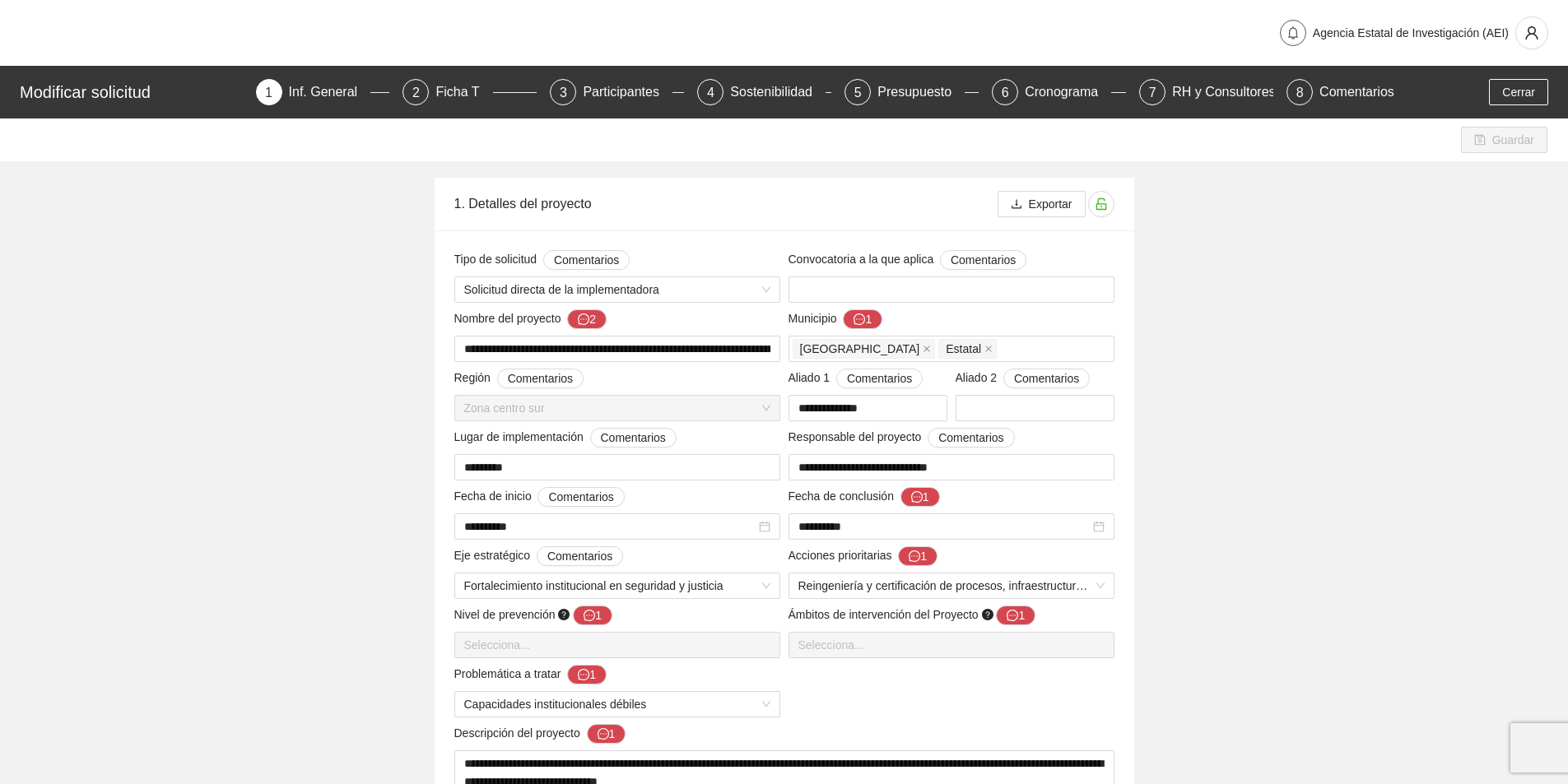
click at [1294, 39] on icon "bell" at bounding box center [1293, 33] width 13 height 13
click at [1365, 27] on span "Agencia Estatal de Investigación (AEI)" at bounding box center [1411, 33] width 196 height 13
click at [1506, 84] on span "Cerrar" at bounding box center [1519, 91] width 33 height 18
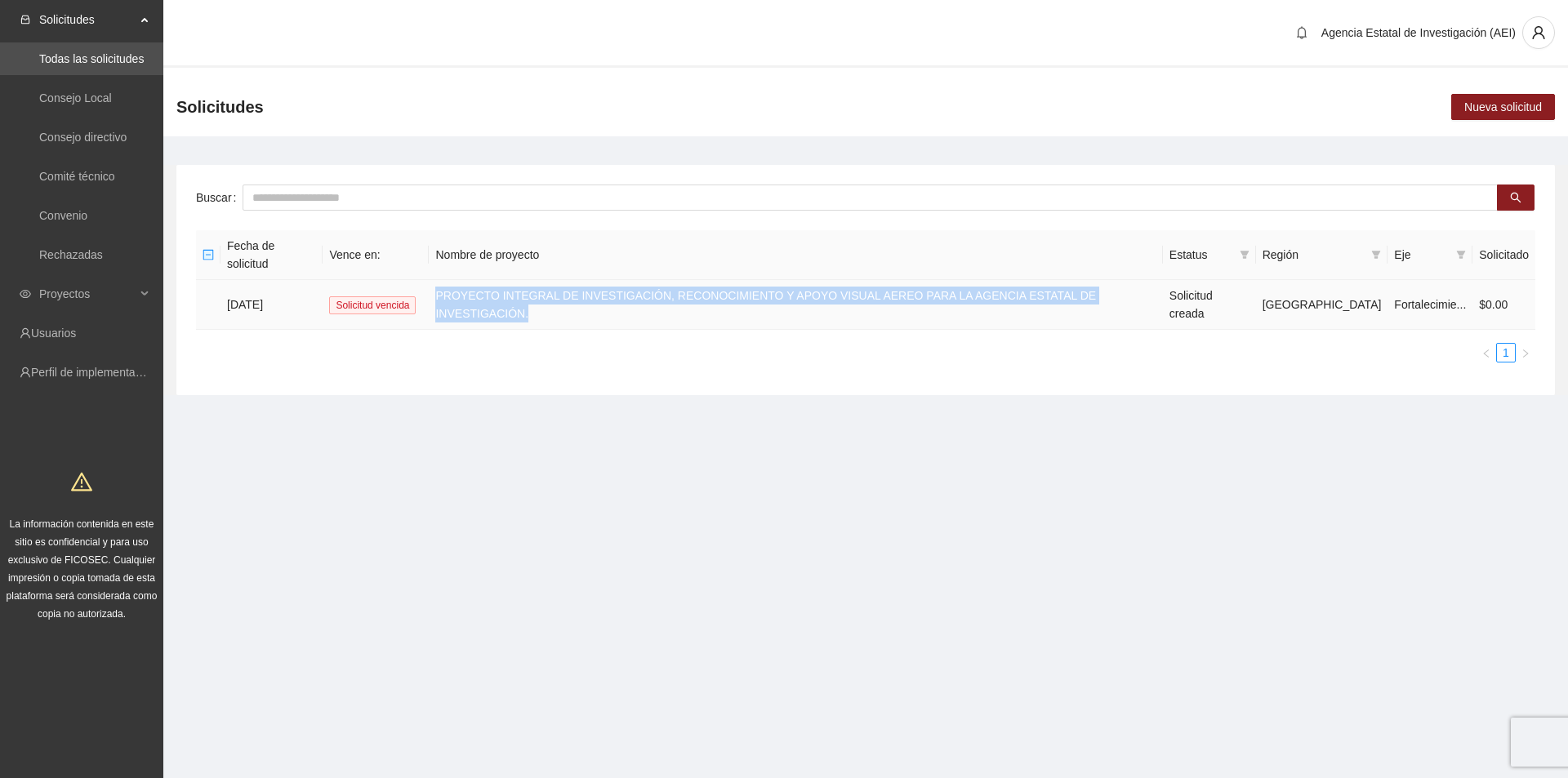
drag, startPoint x: 449, startPoint y: 265, endPoint x: 1141, endPoint y: 272, distance: 692.0
click at [1141, 280] on td "PROYECTO INTEGRAL DE INVESTIGACIÓN, RECONOCIMIENTO Y APOYO VISUAL AEREO PARA LA…" at bounding box center [796, 305] width 734 height 50
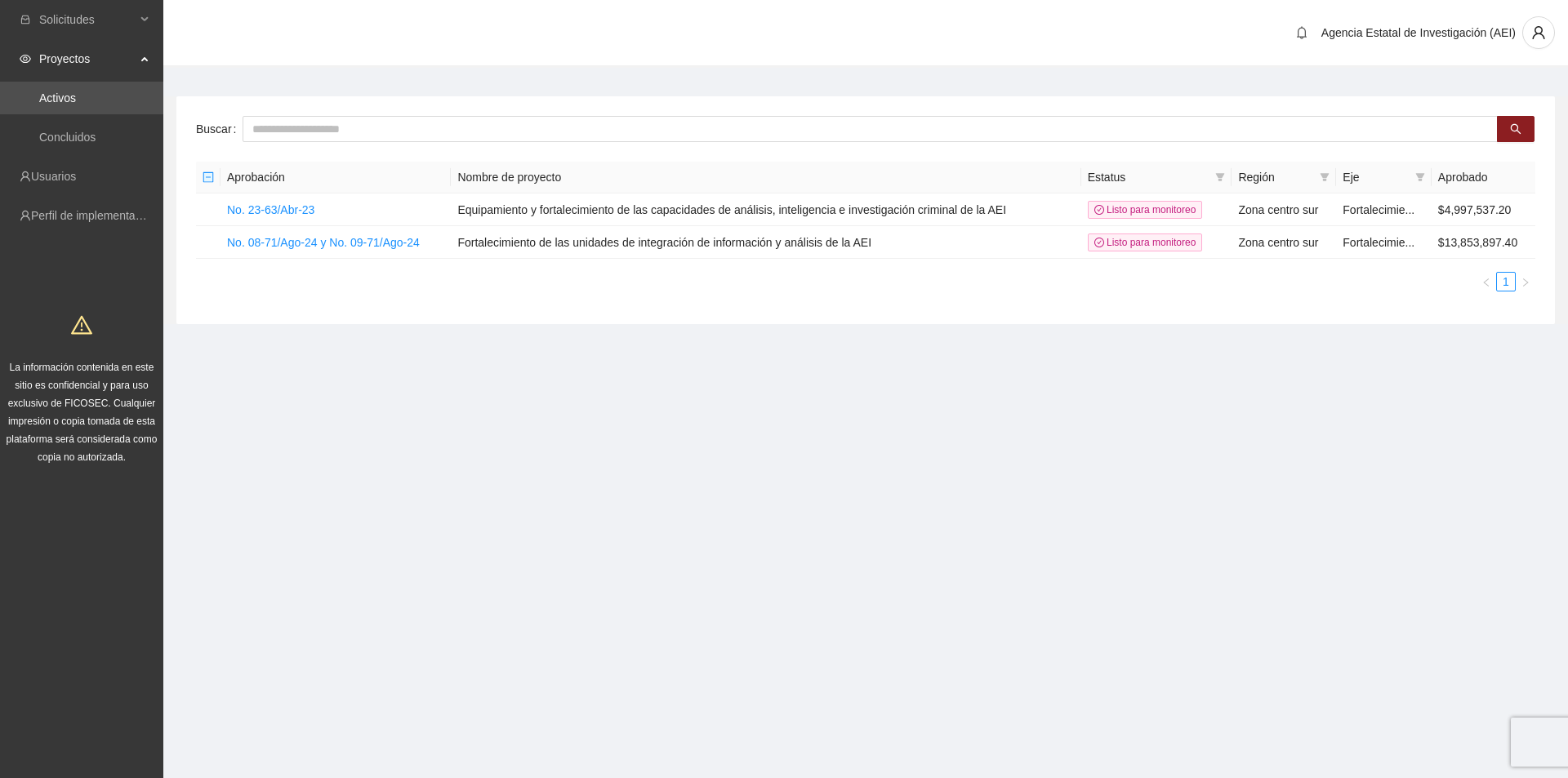
click at [519, 337] on main "Buscar Aprobación Nombre de proyecto Estatus Región Eje Aprobado No. 23-63/Abr-…" at bounding box center [866, 204] width 1405 height 273
click at [105, 24] on span "Solicitudes" at bounding box center [88, 19] width 96 height 33
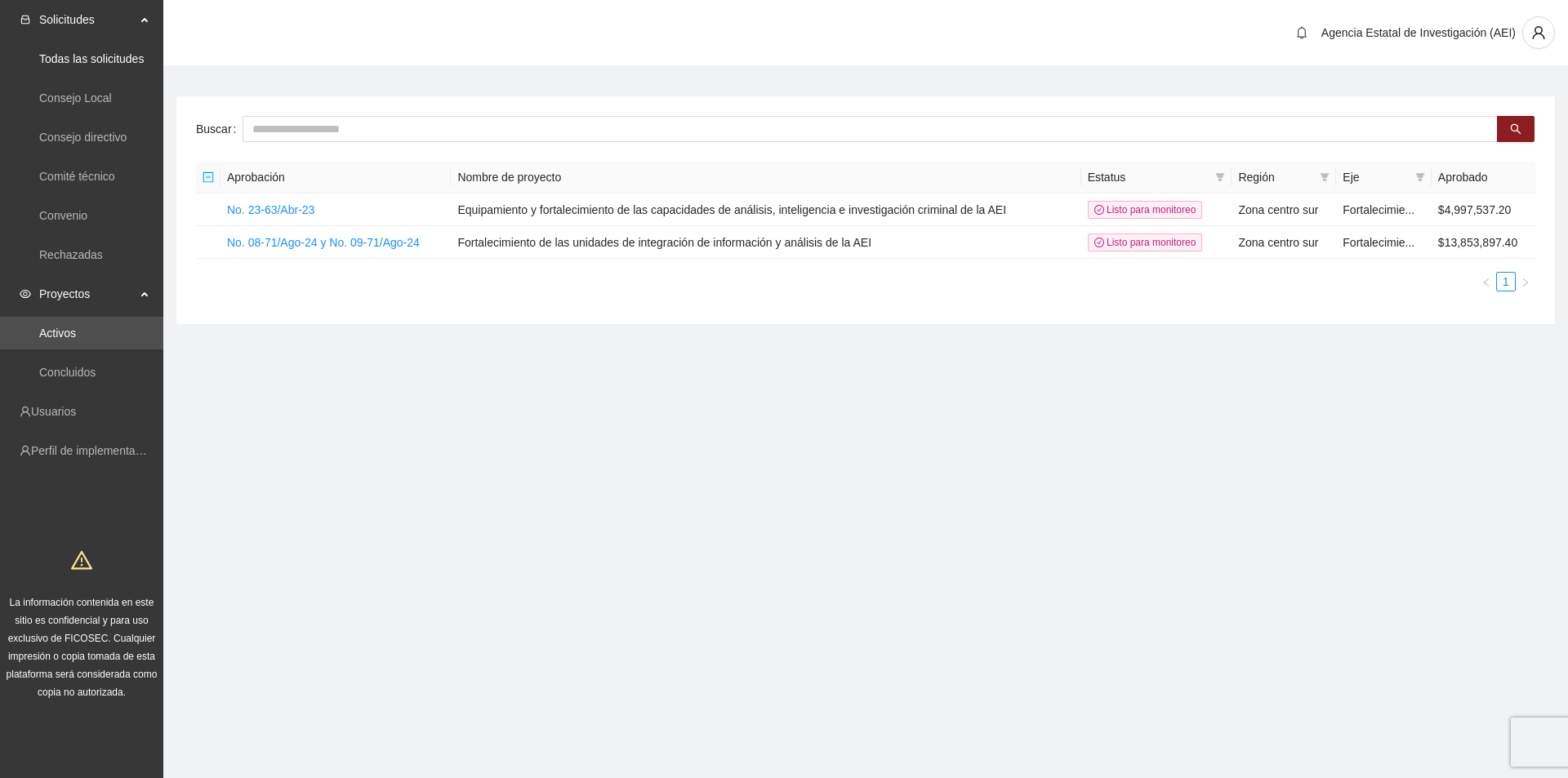
click at [105, 24] on span "Solicitudes" at bounding box center [88, 19] width 96 height 33
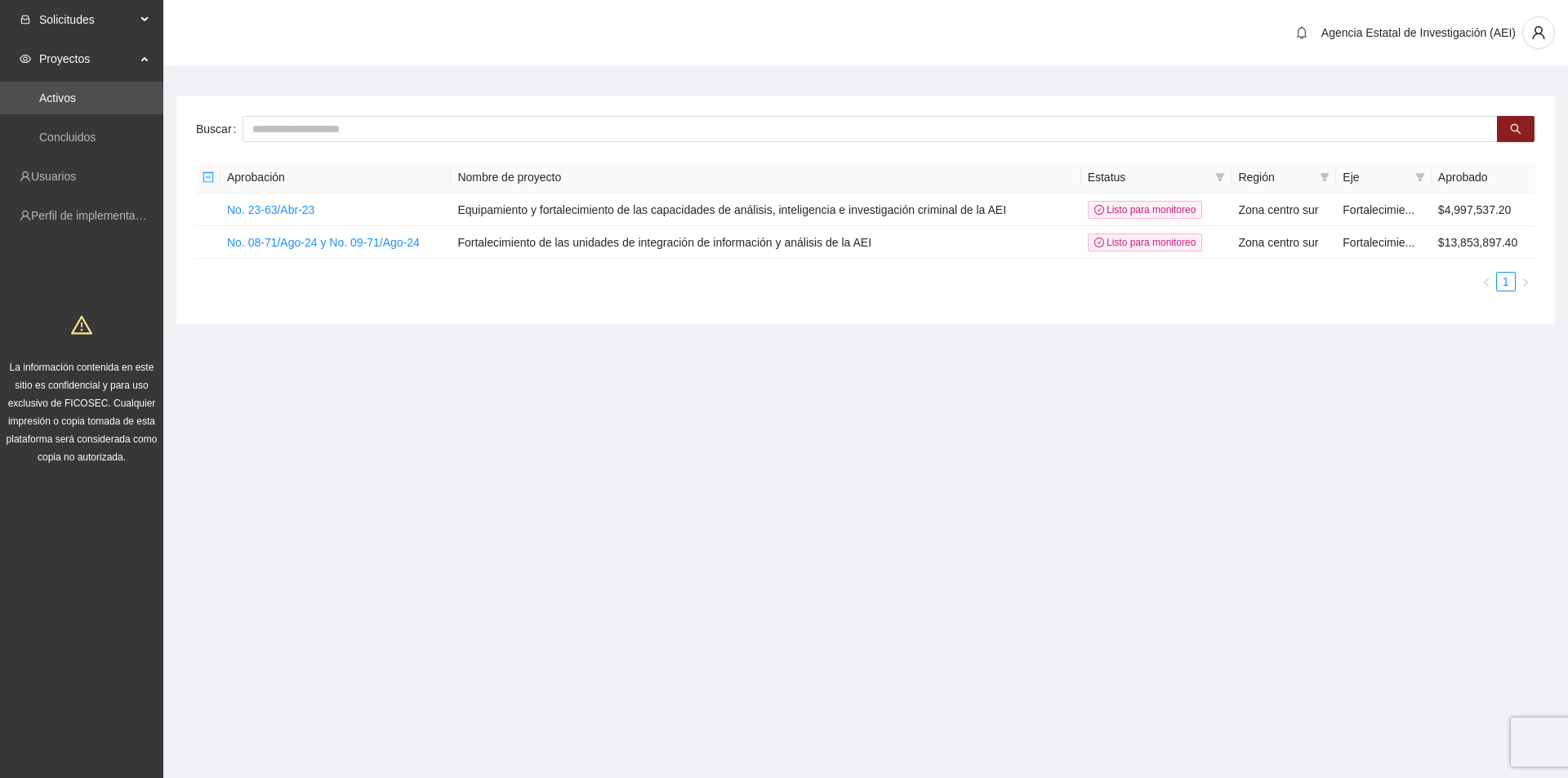
click at [92, 22] on span "Solicitudes" at bounding box center [88, 19] width 96 height 33
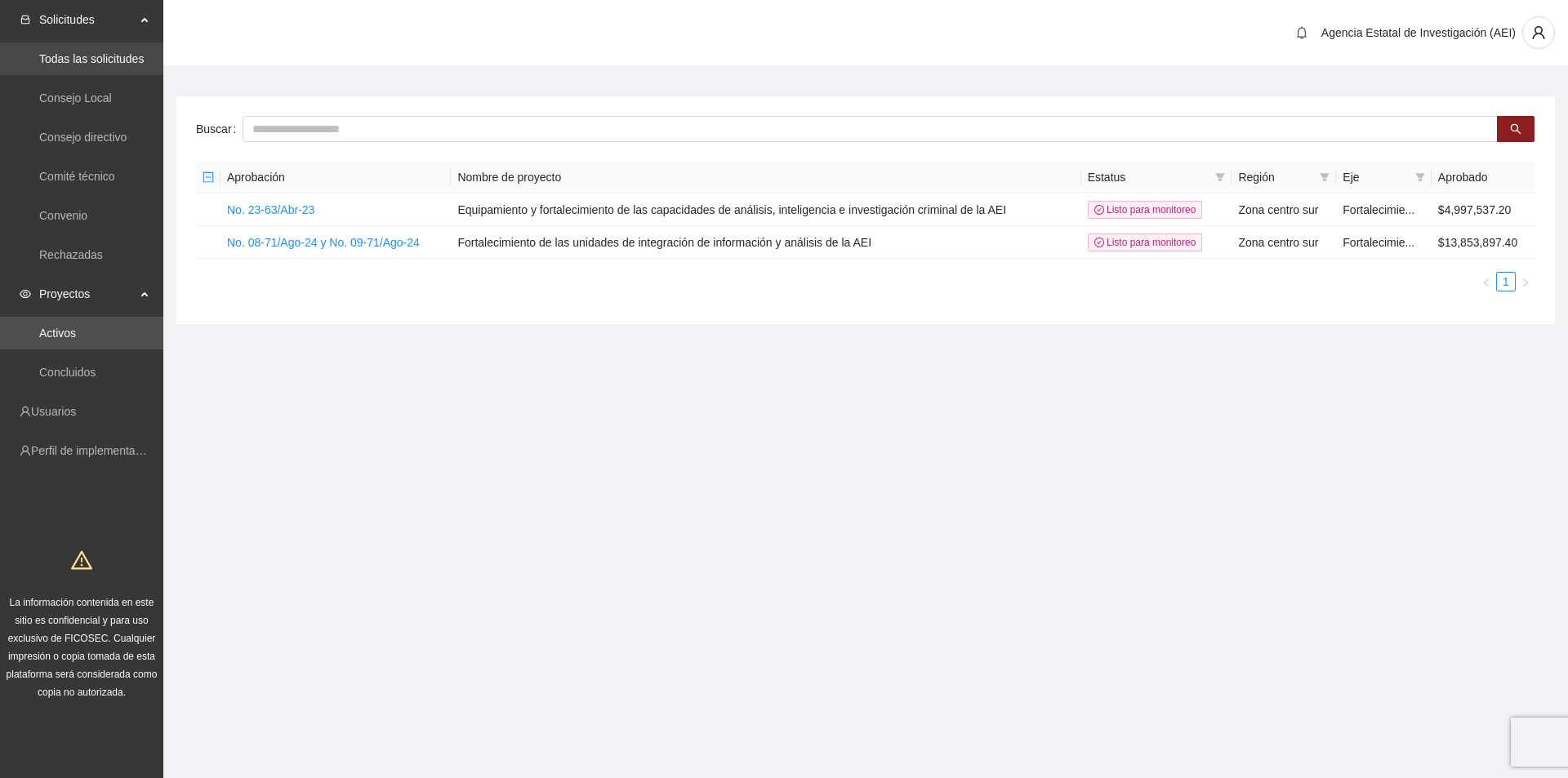
click at [93, 58] on link "Todas las solicitudes" at bounding box center [91, 58] width 105 height 13
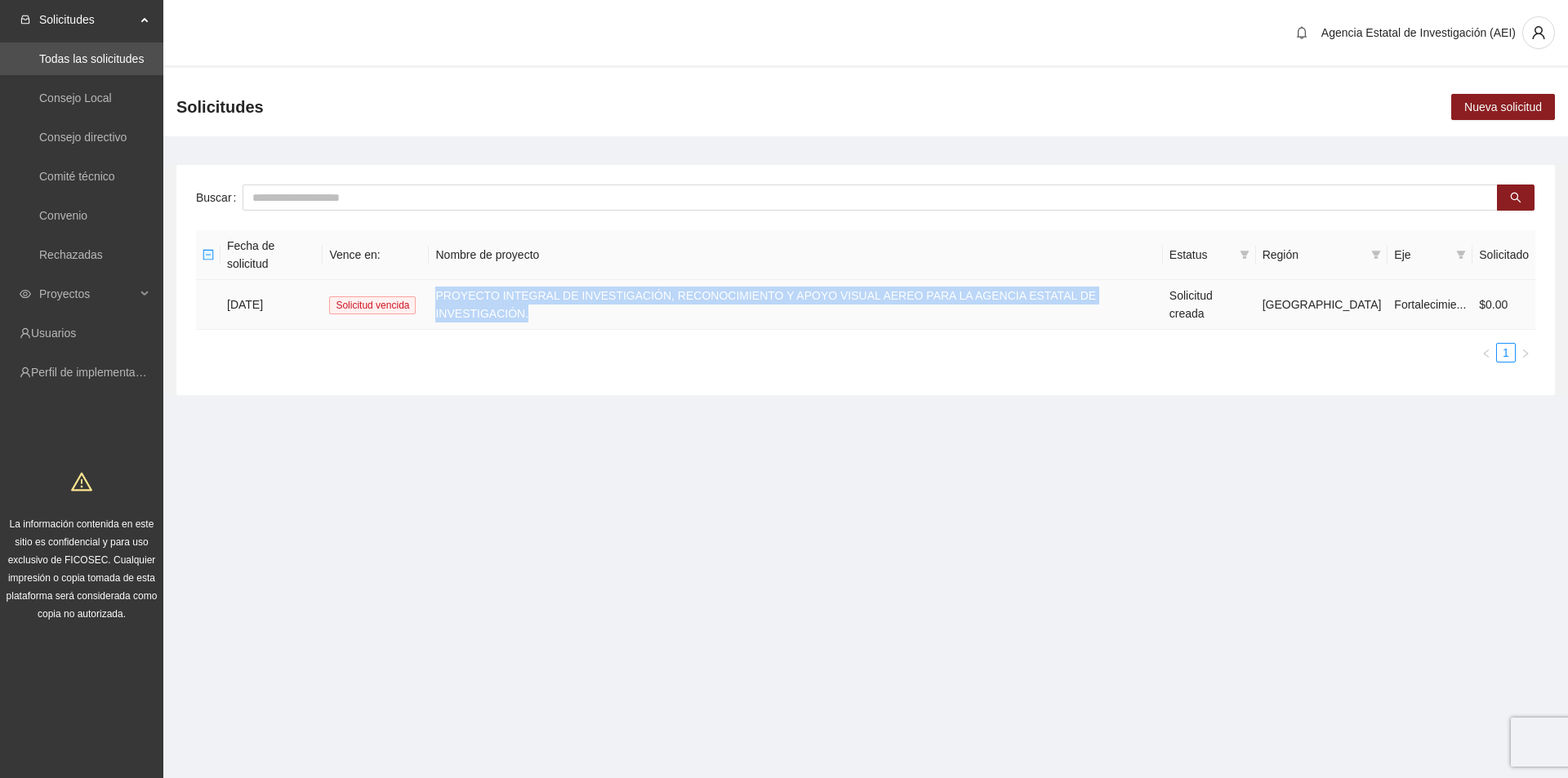
drag, startPoint x: 445, startPoint y: 265, endPoint x: 1155, endPoint y: 279, distance: 710.1
click at [1155, 280] on tr "02/04/2025 Solicitud vencida PROYECTO INTEGRAL DE INVESTIGACIÓN, RECONOCIMIENTO…" at bounding box center [866, 305] width 1339 height 50
copy tr "PROYECTO INTEGRAL DE INVESTIGACIÓN, RECONOCIMIENTO Y APOYO VISUAL AEREO PARA LA…"
